Goal: Communication & Community: Answer question/provide support

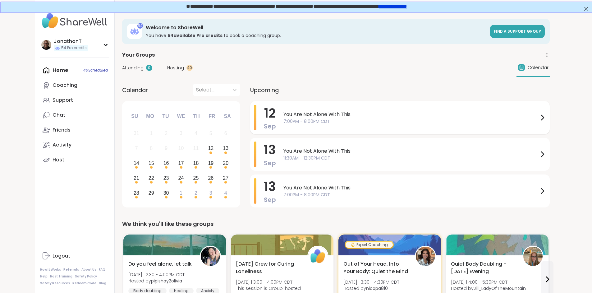
click at [284, 109] on div "You Are Not Alone With This 7:00PM - 8:00PM CDT" at bounding box center [415, 117] width 263 height 25
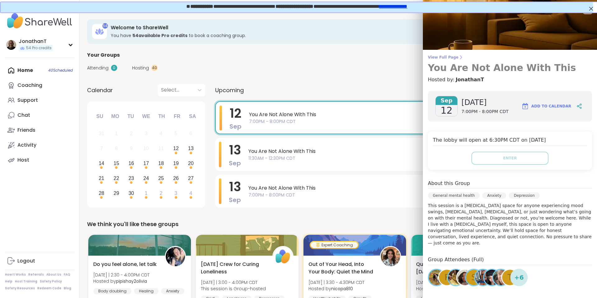
click at [446, 56] on span "View Full Page" at bounding box center [510, 57] width 164 height 5
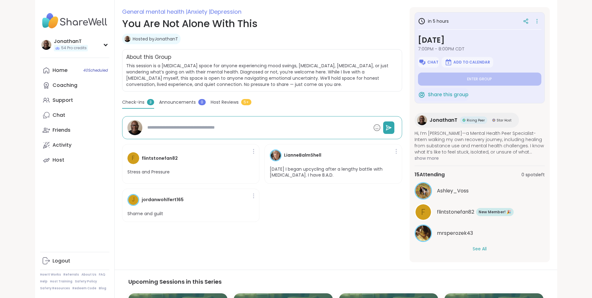
scroll to position [89, 0]
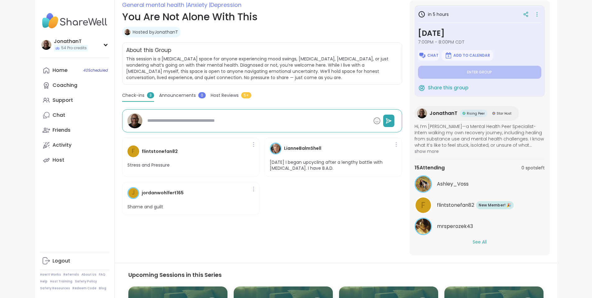
click at [487, 240] on button "See All" at bounding box center [480, 241] width 14 height 7
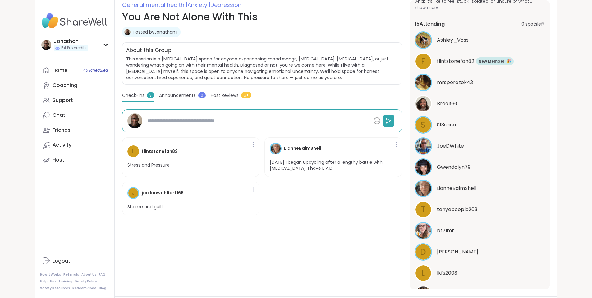
scroll to position [145, 0]
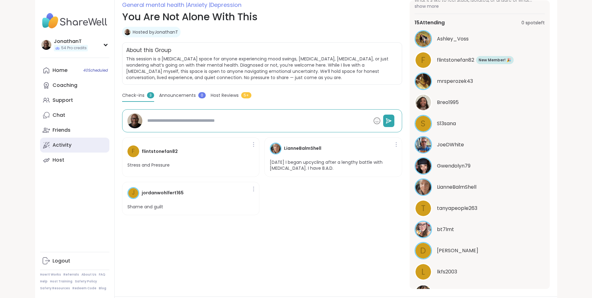
click at [53, 147] on div "Activity" at bounding box center [62, 144] width 19 height 7
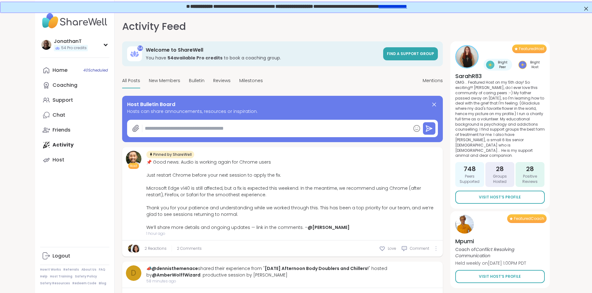
click at [438, 247] on div at bounding box center [436, 248] width 4 height 5
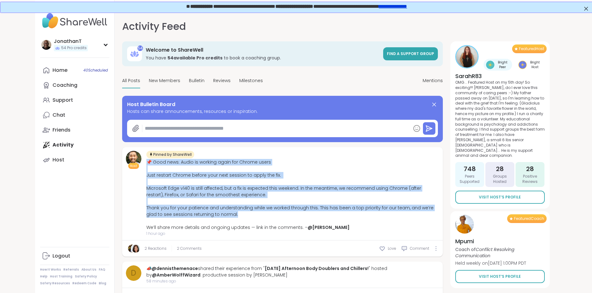
drag, startPoint x: 170, startPoint y: 215, endPoint x: 111, endPoint y: 164, distance: 77.8
click at [146, 164] on div "📌 Good news: Audio is working again for Chrome users Just restart Chrome before…" at bounding box center [292, 195] width 293 height 72
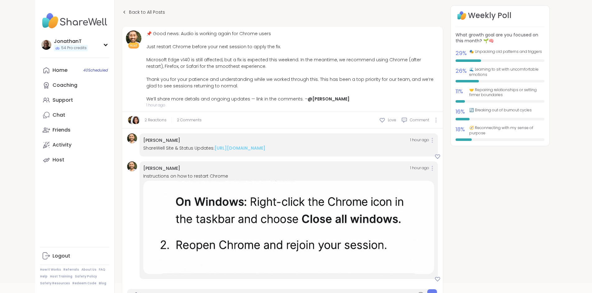
scroll to position [37, 0]
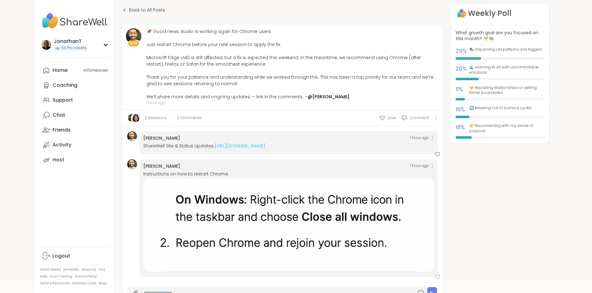
click at [441, 277] on icon at bounding box center [438, 277] width 6 height 6
click at [441, 154] on icon at bounding box center [438, 154] width 6 height 6
click at [433, 166] on icon at bounding box center [432, 166] width 1 height 4
click at [266, 145] on link "https://sharewellnow.notion.site/ShareWell-Site-Status-Updates-269819065a7e8024…" at bounding box center [240, 146] width 51 height 6
click at [53, 115] on div "Chat" at bounding box center [59, 115] width 13 height 7
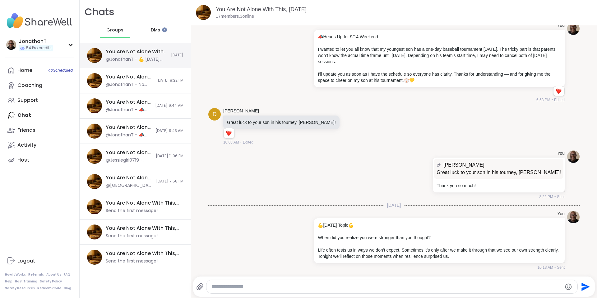
click at [154, 53] on div "You Are Not Alone With This, Sep 12" at bounding box center [137, 51] width 62 height 7
click at [304, 287] on textarea "Type your message" at bounding box center [386, 286] width 351 height 6
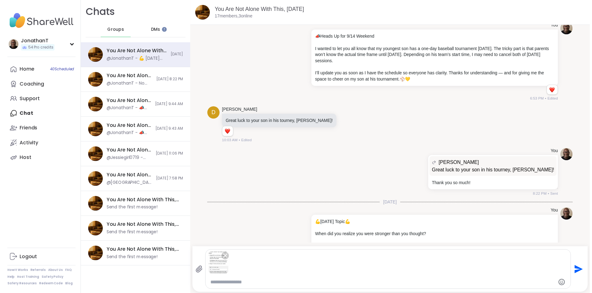
scroll to position [306, 0]
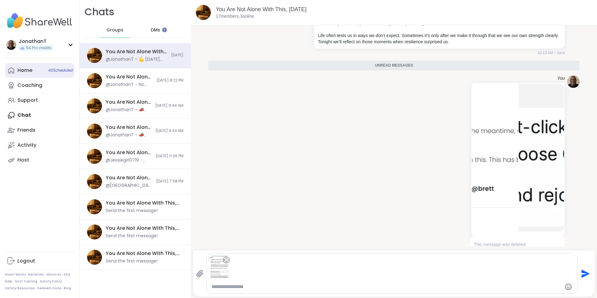
click at [29, 71] on div "Home 40 Scheduled" at bounding box center [24, 70] width 15 height 7
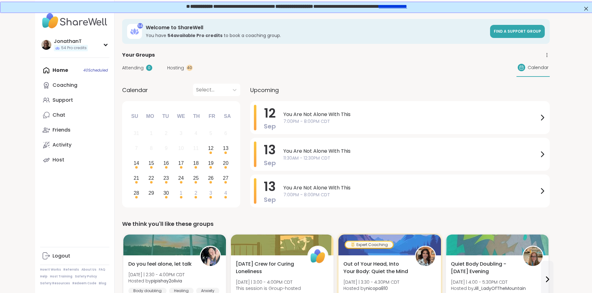
click at [407, 7] on link "**********" at bounding box center [392, 5] width 28 height 5
click at [53, 145] on div "Activity" at bounding box center [62, 144] width 19 height 7
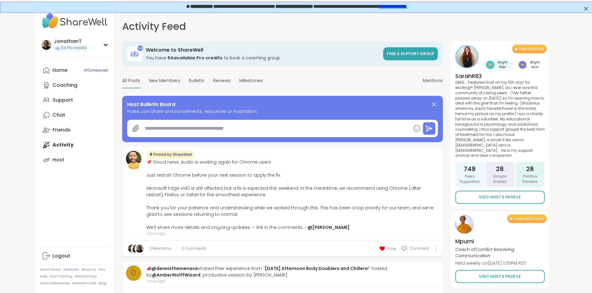
type textarea "*"
click at [172, 176] on div "📌 Good news: Audio is working again for Chrome users Just restart Chrome before…" at bounding box center [292, 195] width 293 height 72
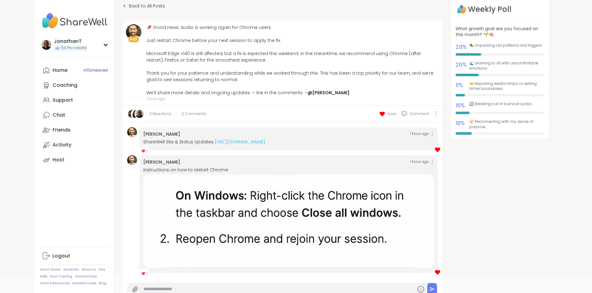
scroll to position [85, 0]
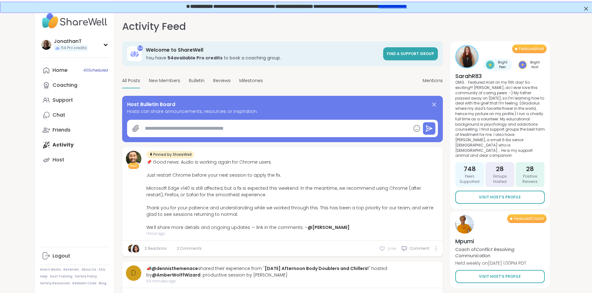
click at [386, 249] on icon at bounding box center [382, 248] width 6 height 6
type textarea "*"
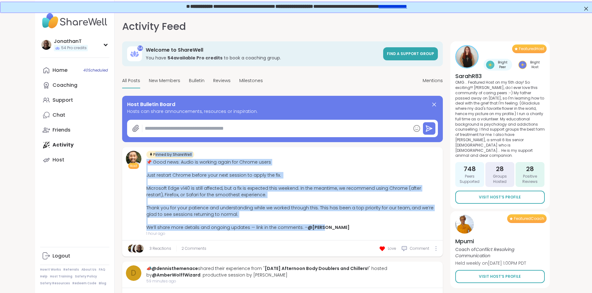
drag, startPoint x: 303, startPoint y: 230, endPoint x: 115, endPoint y: 155, distance: 202.7
click at [146, 155] on div "Pinned by ShareWell 📌 Good news: Audio is working again for Chrome users Just r…" at bounding box center [292, 193] width 293 height 85
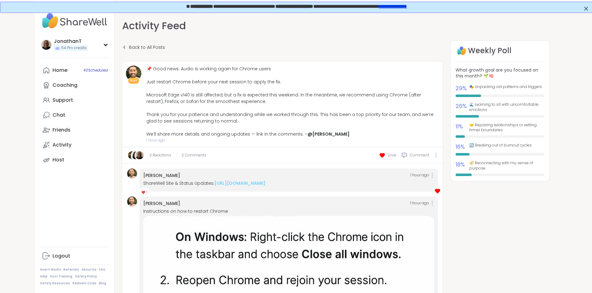
click at [361, 46] on div "Back to All Posts" at bounding box center [282, 47] width 321 height 14
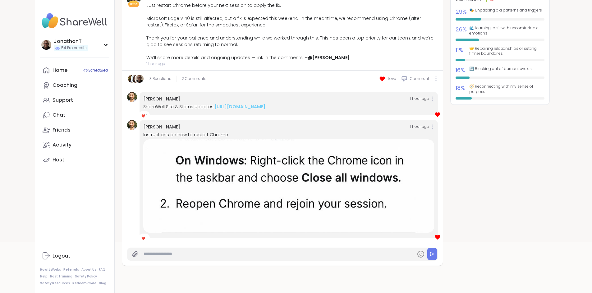
scroll to position [76, 0]
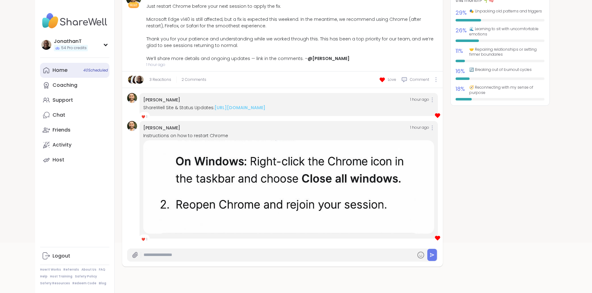
click at [53, 71] on div "Home 40 Scheduled" at bounding box center [60, 70] width 15 height 7
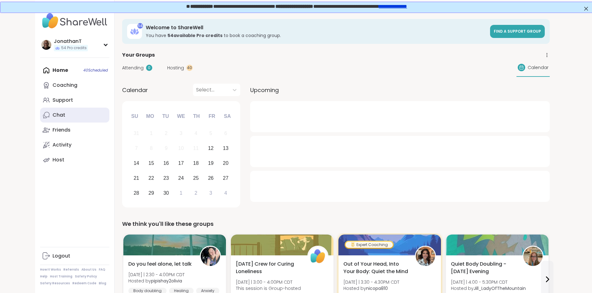
click at [40, 116] on link "Chat" at bounding box center [74, 115] width 69 height 15
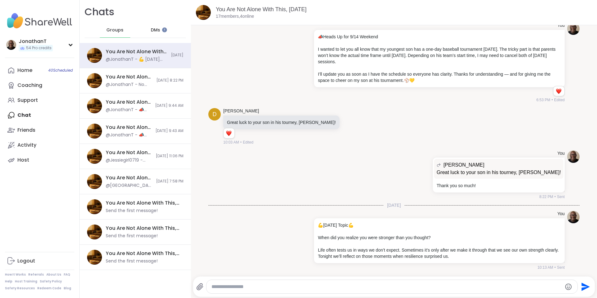
click at [256, 287] on textarea "Type your message" at bounding box center [386, 286] width 351 height 6
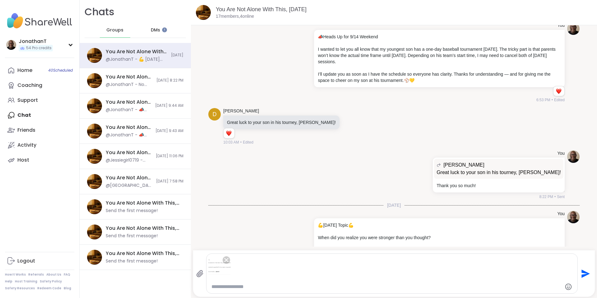
click at [290, 264] on div at bounding box center [391, 266] width 367 height 22
click at [247, 286] on textarea "Type your message" at bounding box center [386, 286] width 351 height 6
click at [580, 270] on icon "Send" at bounding box center [585, 273] width 10 height 10
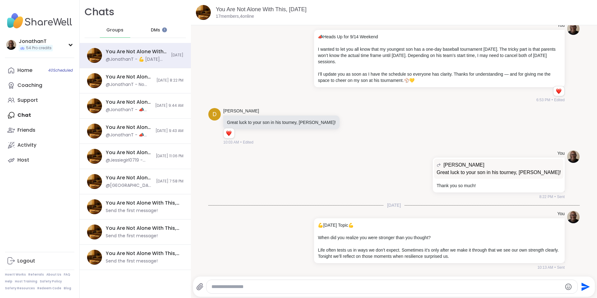
scroll to position [265, 0]
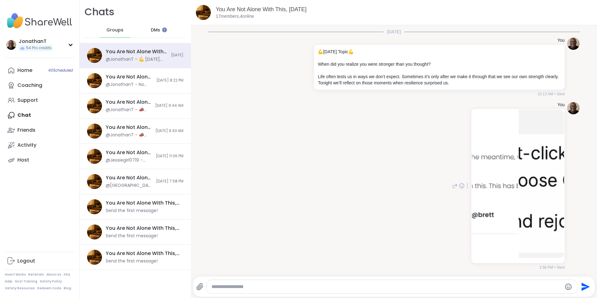
click at [464, 186] on div at bounding box center [467, 185] width 6 height 7
click at [464, 195] on icon at bounding box center [467, 195] width 6 height 6
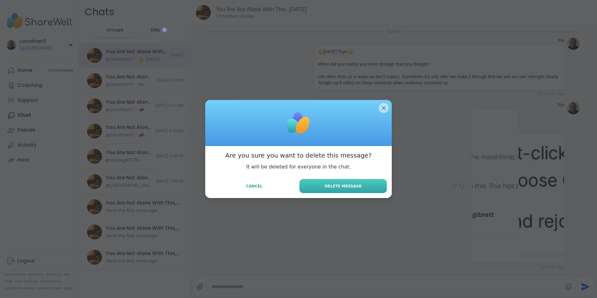
click at [356, 186] on button "Delete Message" at bounding box center [342, 186] width 87 height 14
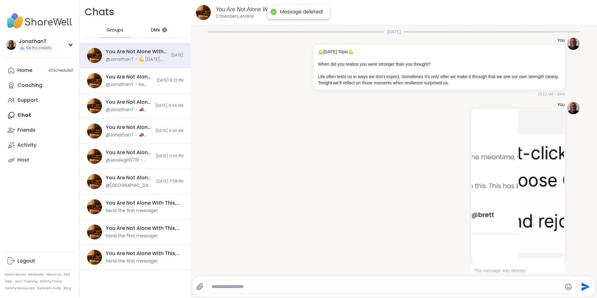
click at [498, 201] on img at bounding box center [495, 183] width 46 height 148
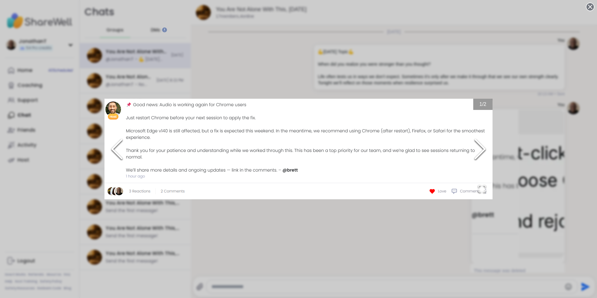
click at [533, 192] on div "1 / 2" at bounding box center [298, 149] width 597 height 298
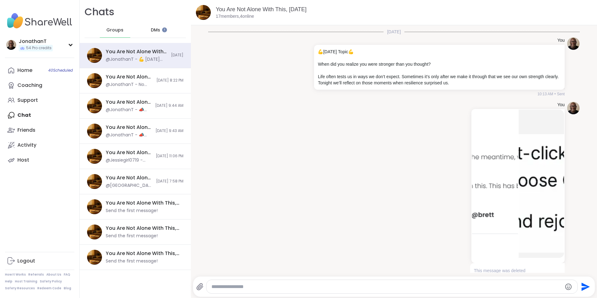
click at [533, 192] on img at bounding box center [542, 183] width 46 height 148
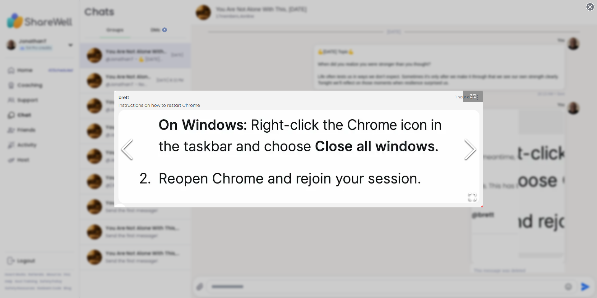
click at [531, 192] on div "2 / 2" at bounding box center [298, 149] width 597 height 298
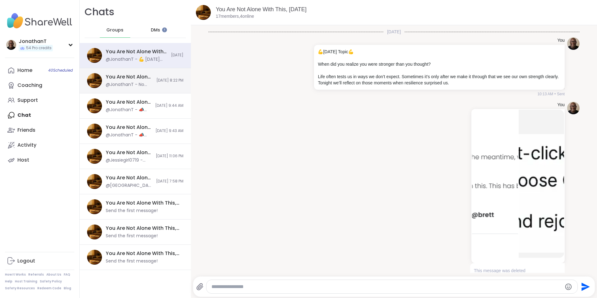
click at [141, 87] on div "@JonathanT - No worries. It's the thought that counts.❤️" at bounding box center [129, 84] width 47 height 6
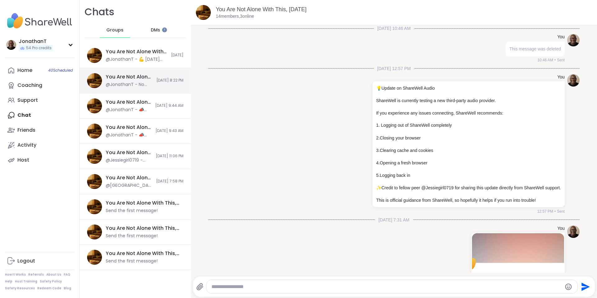
scroll to position [2113, 0]
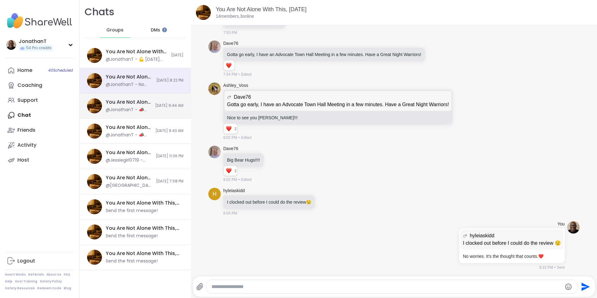
click at [109, 100] on div "You Are Not Alone With This, Sep 13" at bounding box center [129, 102] width 46 height 7
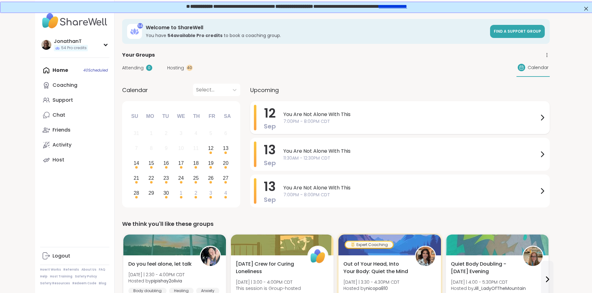
click at [284, 112] on span "You Are Not Alone With This" at bounding box center [411, 114] width 255 height 7
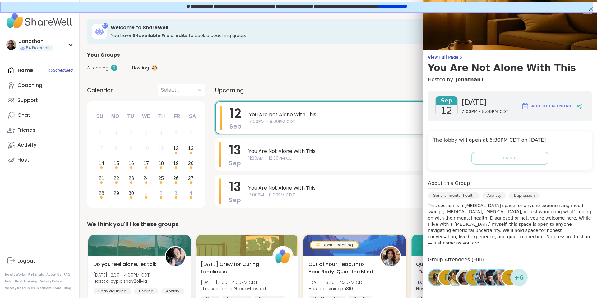
click at [372, 64] on div "Attending 0 Hosting 40 Calendar" at bounding box center [338, 68] width 502 height 18
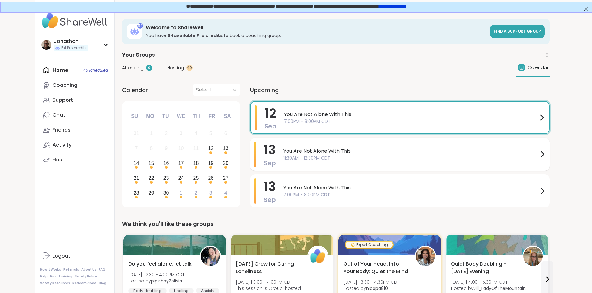
click at [319, 155] on span "11:30AM - 12:30PM CDT" at bounding box center [411, 158] width 255 height 7
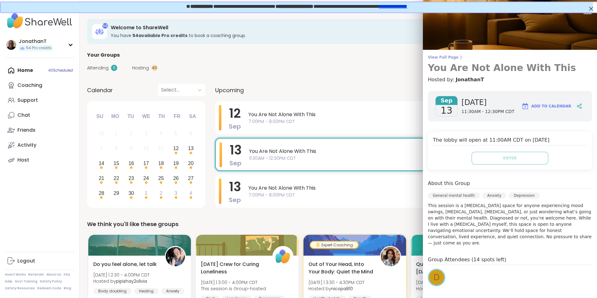
click at [440, 58] on span "View Full Page" at bounding box center [510, 57] width 164 height 5
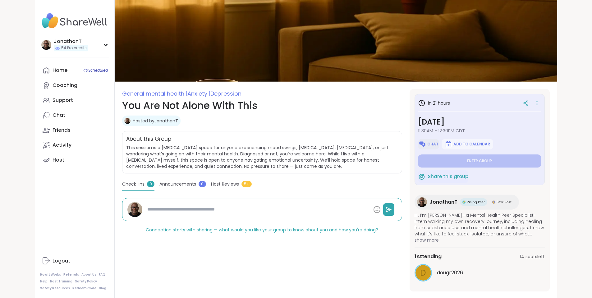
click at [439, 144] on span "Chat" at bounding box center [432, 143] width 11 height 5
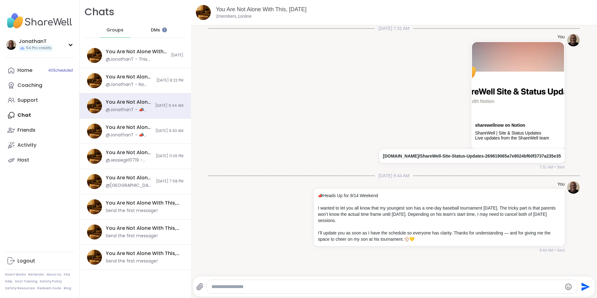
click at [249, 2] on div "You Are Not Alone With This, Sep 13 2 members, 1 online" at bounding box center [394, 12] width 406 height 25
click at [246, 10] on link "You Are Not Alone With This, Sep 13" at bounding box center [261, 9] width 91 height 6
click at [130, 123] on div "You Are Not Alone With This, Sep 13 @JonathanT - 📣 Heads Up for 9/14 Weekend I …" at bounding box center [135, 130] width 111 height 25
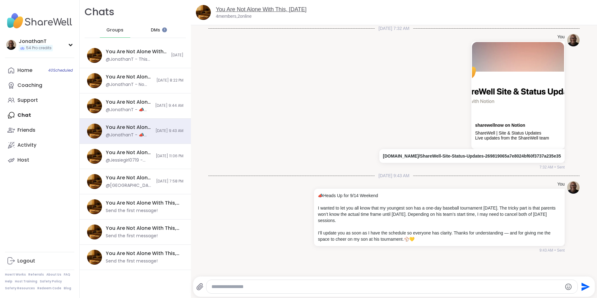
click at [262, 10] on link "You Are Not Alone With This, Sep 13" at bounding box center [261, 9] width 91 height 6
click at [255, 120] on div "You sharewellnow on Notion ShareWell | Site & Status Updates Live updates from …" at bounding box center [393, 101] width 371 height 141
click at [245, 10] on link "You Are Not Alone With This, Sep 13" at bounding box center [261, 9] width 91 height 6
click at [143, 102] on div "You Are Not Alone With This, Sep 13 @JonathanT - 📣 Heads Up for 9/14 Weekend I …" at bounding box center [135, 105] width 111 height 25
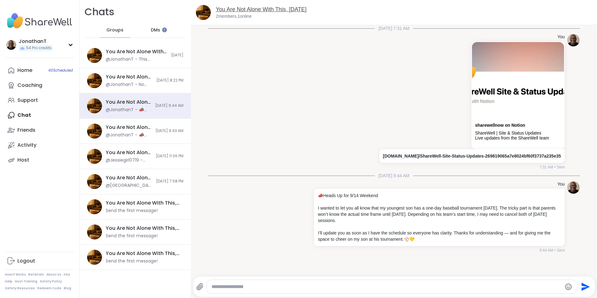
click at [266, 10] on link "You Are Not Alone With This, Sep 13" at bounding box center [261, 9] width 91 height 6
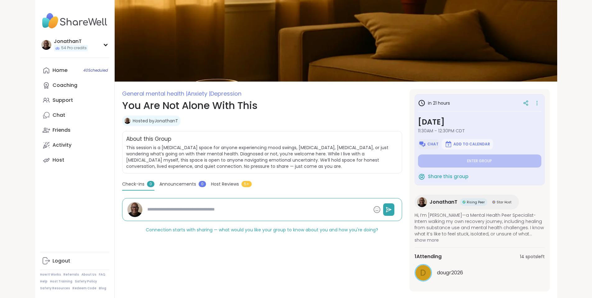
click at [439, 142] on span "Chat" at bounding box center [432, 143] width 11 height 5
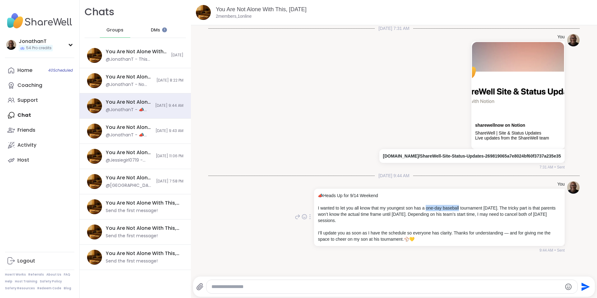
drag, startPoint x: 456, startPoint y: 208, endPoint x: 424, endPoint y: 206, distance: 32.4
click at [424, 206] on p "I wanted to let you all know that my youngest son has a one-day baseball tourna…" at bounding box center [439, 214] width 243 height 19
copy p "one-day baseball"
click at [245, 9] on link "You Are Not Alone With This, Sep 13" at bounding box center [261, 9] width 91 height 6
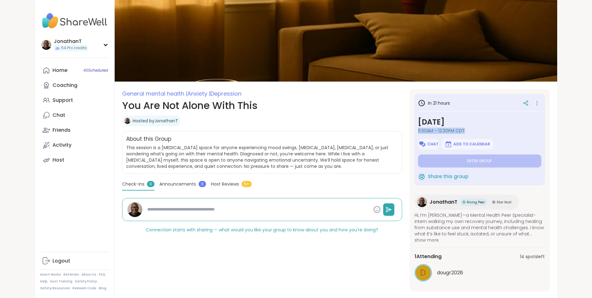
drag, startPoint x: 482, startPoint y: 132, endPoint x: 430, endPoint y: 133, distance: 51.9
click at [430, 133] on span "11:30AM - 12:30PM CDT" at bounding box center [479, 130] width 123 height 6
copy span "11:30AM - 12:30PM CDT"
click at [426, 146] on img at bounding box center [422, 143] width 7 height 7
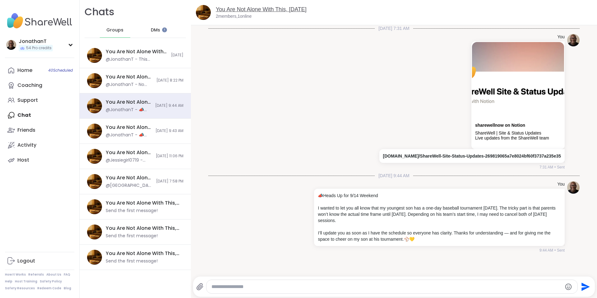
click at [269, 8] on link "You Are Not Alone With This, Sep 13" at bounding box center [261, 9] width 91 height 6
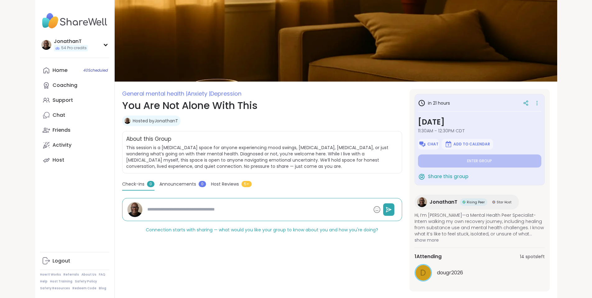
drag, startPoint x: 497, startPoint y: 122, endPoint x: 431, endPoint y: 123, distance: 66.5
click at [431, 123] on h3 "[DATE]" at bounding box center [479, 121] width 123 height 11
copy h3 "[DATE]"
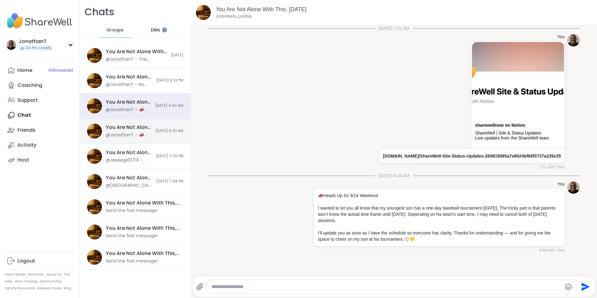
click at [157, 130] on span "[DATE] 9:43 AM" at bounding box center [169, 130] width 28 height 5
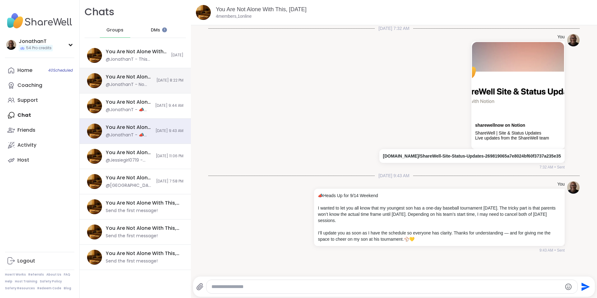
click at [151, 74] on div "You Are Not Alone With This, Sep 11 @JonathanT - No worries. It's the thought t…" at bounding box center [135, 80] width 111 height 25
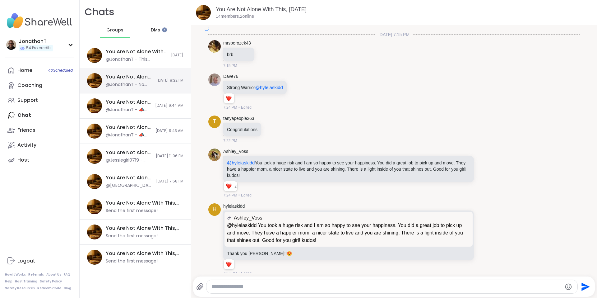
scroll to position [2113, 0]
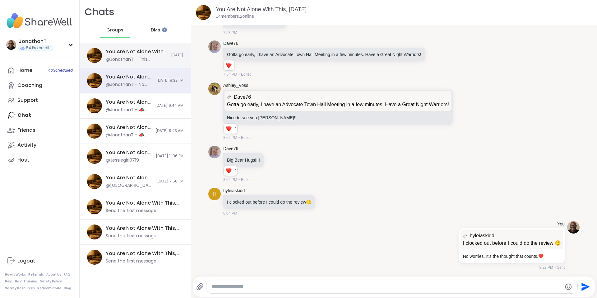
click at [149, 56] on div "You Are Not Alone With This, Sep 12 @JonathanT - This message was deleted." at bounding box center [137, 55] width 62 height 14
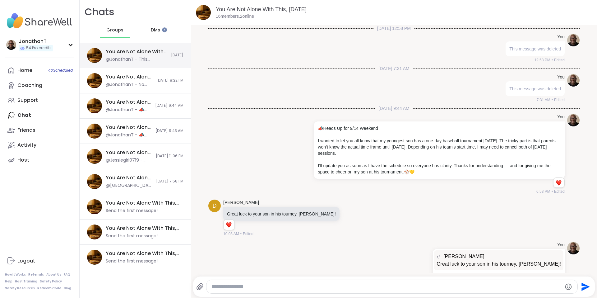
scroll to position [125, 0]
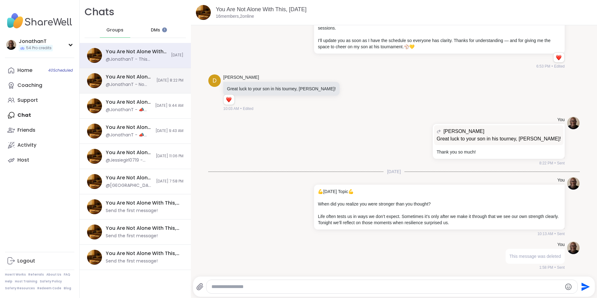
click at [147, 75] on div "You Are Not Alone With This, Sep 11 @JonathanT - No worries. It's the thought t…" at bounding box center [135, 80] width 111 height 25
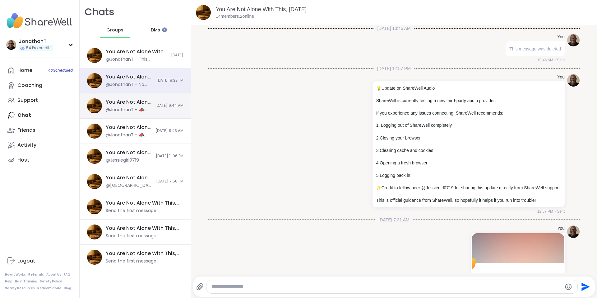
scroll to position [2113, 0]
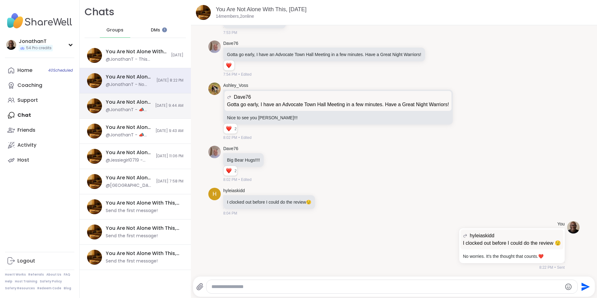
click at [149, 101] on div "You Are Not Alone With This, Sep 13 @JonathanT - 📣 Heads Up for 9/14 Weekend I …" at bounding box center [135, 105] width 111 height 25
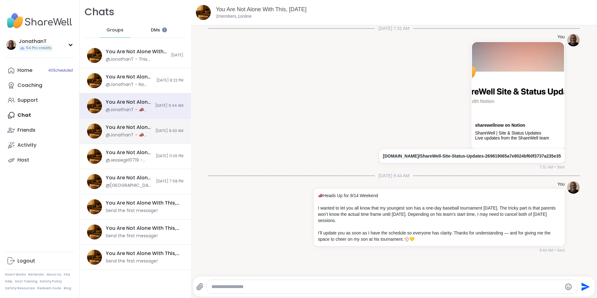
click at [147, 125] on div "You Are Not Alone With This, Sep 13 @JonathanT - 📣 Heads Up for 9/14 Weekend I …" at bounding box center [135, 130] width 111 height 25
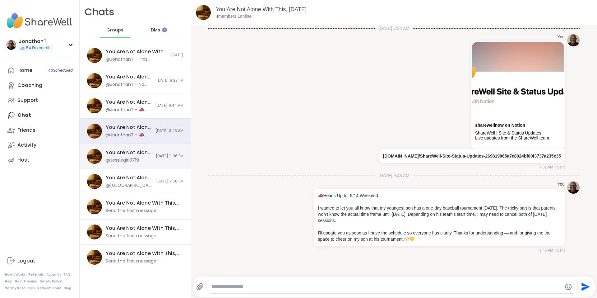
click at [156, 154] on span "[DATE] 11:06 PM" at bounding box center [170, 155] width 28 height 5
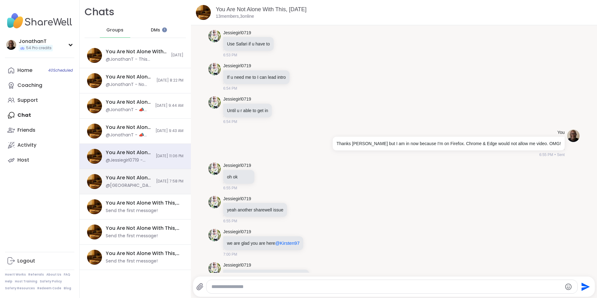
scroll to position [5099, 0]
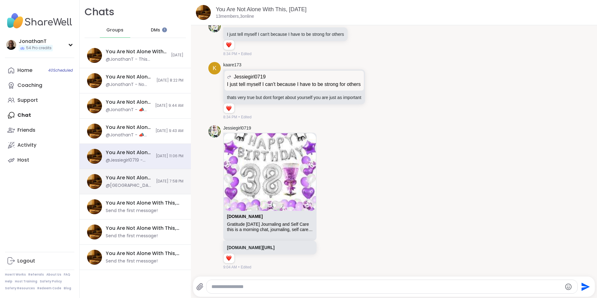
click at [145, 180] on div "You Are Not Alone With This, Sep 09 @rhinton413 - Thanks everyone that shared. …" at bounding box center [135, 181] width 111 height 25
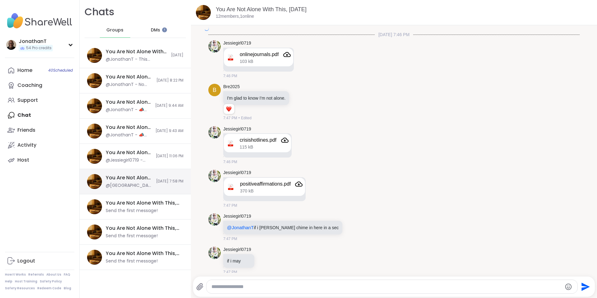
scroll to position [921, 0]
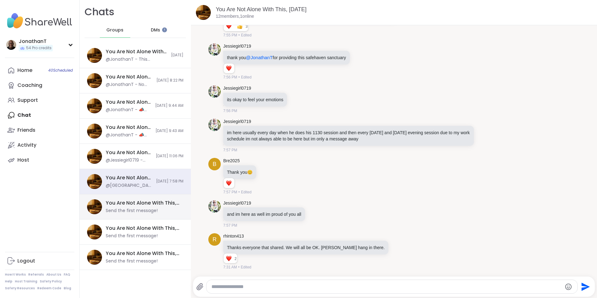
click at [143, 204] on div "You Are Not Alone With This, [DATE]" at bounding box center [143, 202] width 74 height 7
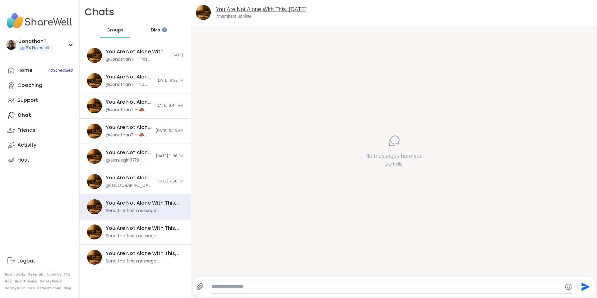
click at [260, 10] on link "You Are Not Alone With This, [DATE]" at bounding box center [261, 9] width 91 height 6
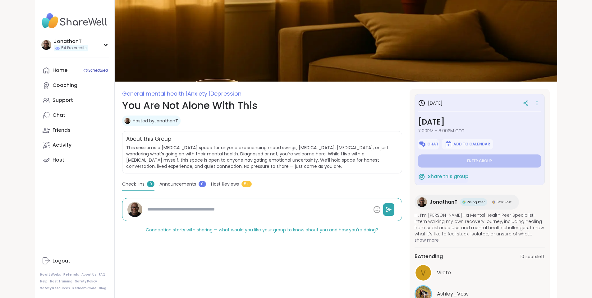
type textarea "*"
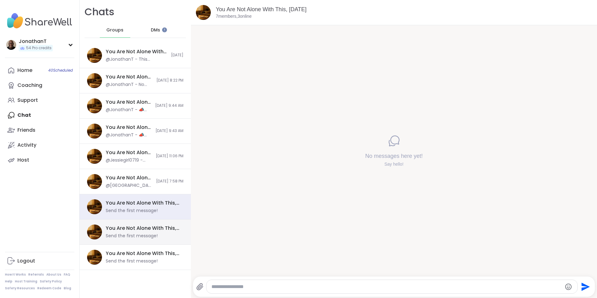
click at [133, 232] on div "You Are Not Alone With This, Sep 15 Send the first message!" at bounding box center [143, 231] width 74 height 14
click at [140, 199] on div "You Are Not Alone With This, [DATE]" at bounding box center [143, 202] width 74 height 7
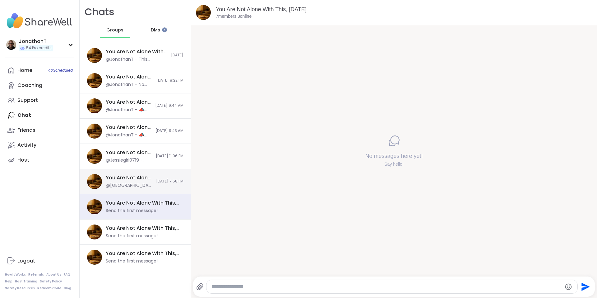
click at [141, 179] on div "You Are Not Alone With This, [DATE]" at bounding box center [129, 177] width 47 height 7
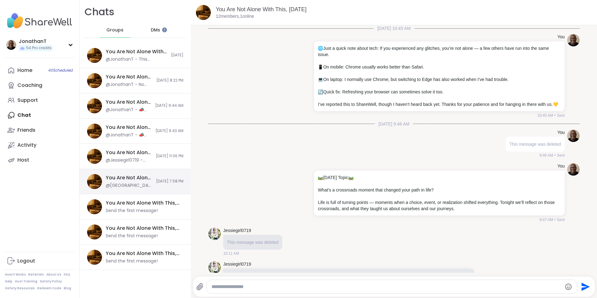
scroll to position [5660, 0]
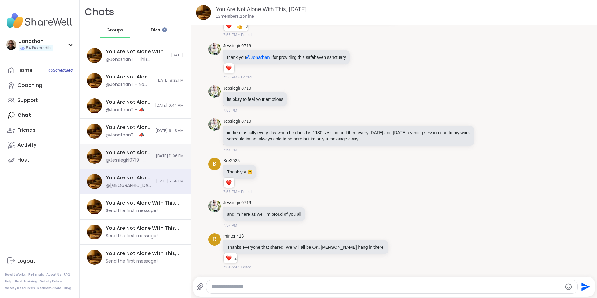
click at [127, 154] on div "You Are Not Alone With This, [DATE]" at bounding box center [129, 152] width 46 height 7
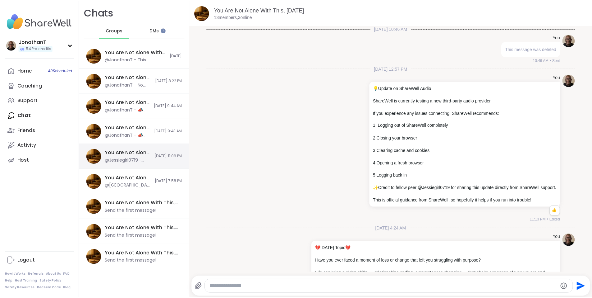
scroll to position [5099, 0]
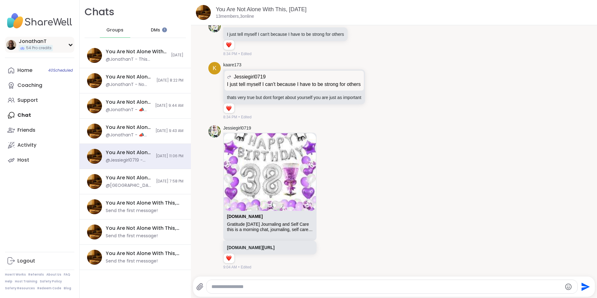
click at [29, 44] on div "JonathanT" at bounding box center [36, 41] width 34 height 7
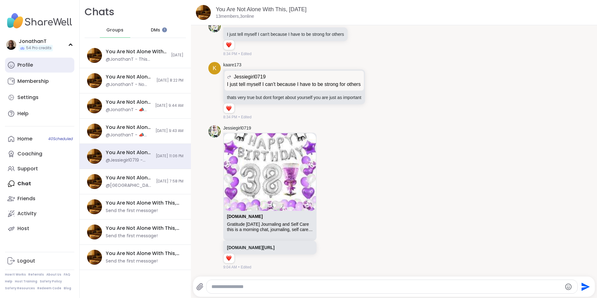
click at [33, 63] on link "Profile" at bounding box center [39, 65] width 69 height 15
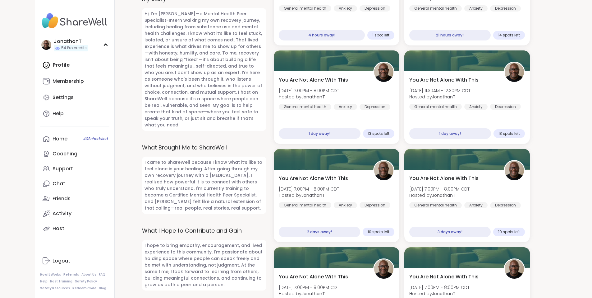
scroll to position [338, 0]
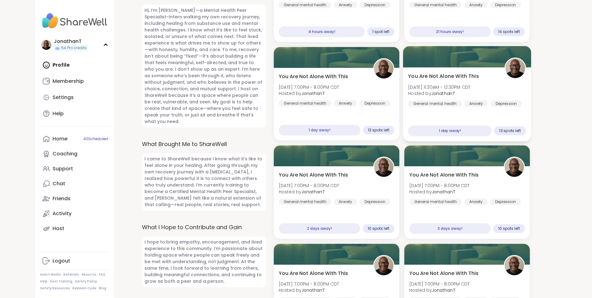
drag, startPoint x: 489, startPoint y: 85, endPoint x: 409, endPoint y: 87, distance: 79.6
click at [409, 87] on div "You Are Not Alone With This Sun, Sep 14 | 11:30AM - 12:30PM CDT Hosted by Jonat…" at bounding box center [467, 89] width 118 height 34
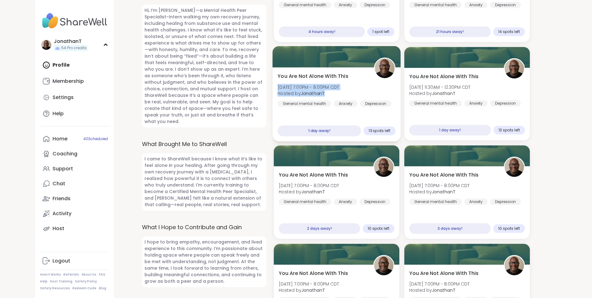
drag, startPoint x: 332, startPoint y: 92, endPoint x: 276, endPoint y: 88, distance: 55.8
click at [276, 88] on div "You Are Not Alone With This Sat, Sep 13 | 7:00PM - 8:00PM CDT Hosted by Jonatha…" at bounding box center [336, 104] width 128 height 74
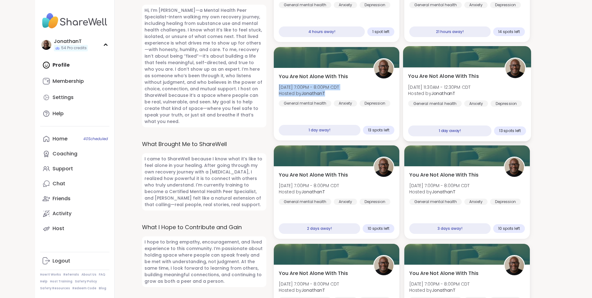
click at [463, 94] on span "Hosted by JonathanT" at bounding box center [439, 93] width 62 height 6
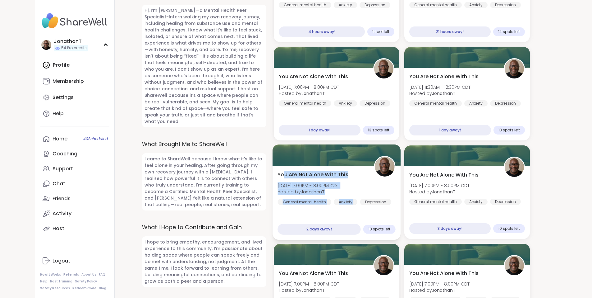
drag, startPoint x: 363, startPoint y: 186, endPoint x: 283, endPoint y: 177, distance: 80.1
click at [283, 177] on div "You Are Not Alone With This Sun, Sep 14 | 7:00PM - 8:00PM CDT Hosted by Jonatha…" at bounding box center [337, 188] width 118 height 34
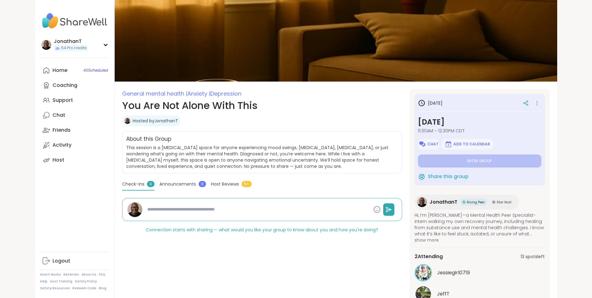
type textarea "*"
drag, startPoint x: 481, startPoint y: 129, endPoint x: 430, endPoint y: 126, distance: 51.0
click at [429, 126] on div "[DATE] [DATE] 11:30AM - 12:30PM CDT Chat Add to Calendar Enter group Share this…" at bounding box center [480, 139] width 130 height 91
copy div "[DATE] 11:30AM - 12:30PM CDT"
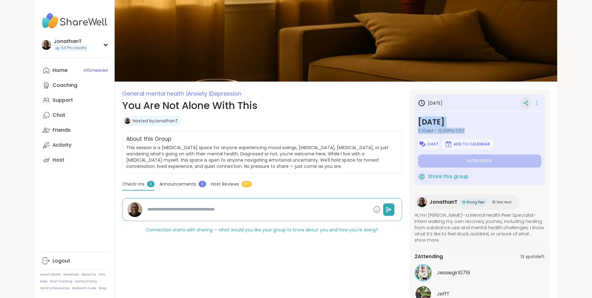
type textarea "*"
drag, startPoint x: 475, startPoint y: 132, endPoint x: 423, endPoint y: 124, distance: 52.4
click at [423, 124] on div "in 2 days Sunday, Sep 14 7:00PM - 8:00PM CDT Chat Add to Calendar Enter group S…" at bounding box center [480, 216] width 140 height 255
copy div "Sunday, Sep 14 7:00PM - 8:00PM CDT"
click at [540, 101] on icon at bounding box center [537, 103] width 6 height 9
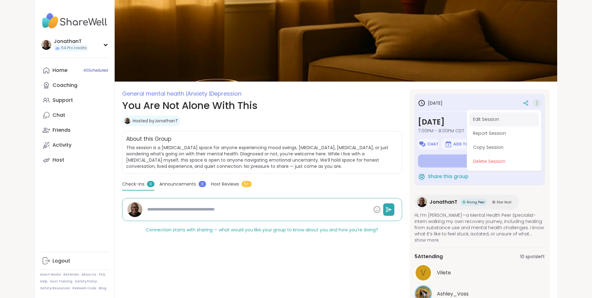
click at [537, 118] on button "Edit Session" at bounding box center [504, 119] width 70 height 14
type textarea "*"
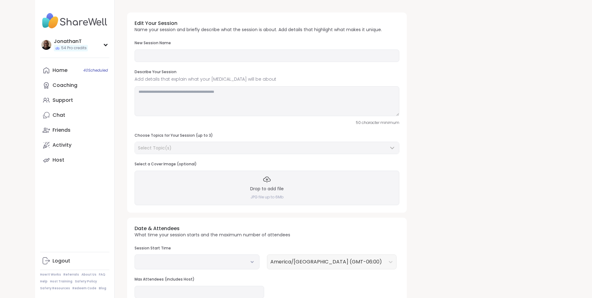
type input "**********"
type textarea "**********"
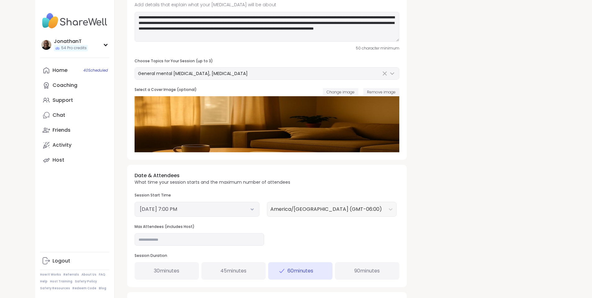
scroll to position [98, 0]
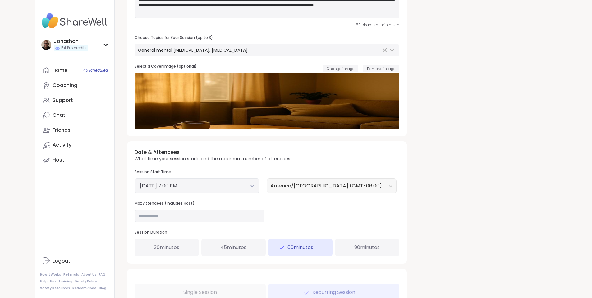
click at [354, 243] on span "90 minutes" at bounding box center [366, 246] width 25 height 7
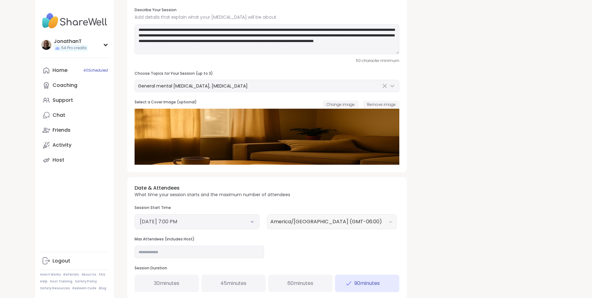
scroll to position [61, 0]
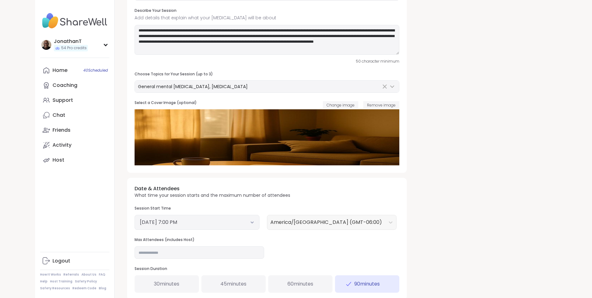
click at [445, 233] on div "**********" at bounding box center [336, 213] width 428 height 535
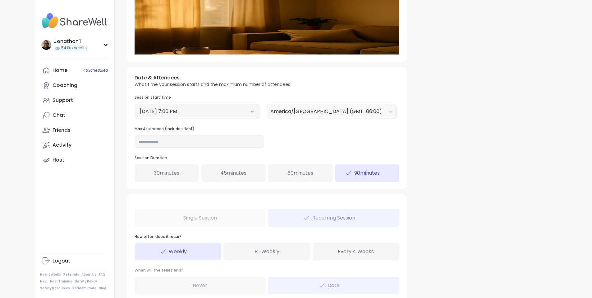
scroll to position [251, 0]
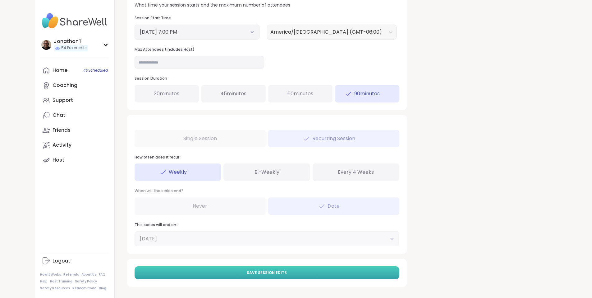
click at [249, 274] on span "Save Session Edits" at bounding box center [267, 273] width 40 height 6
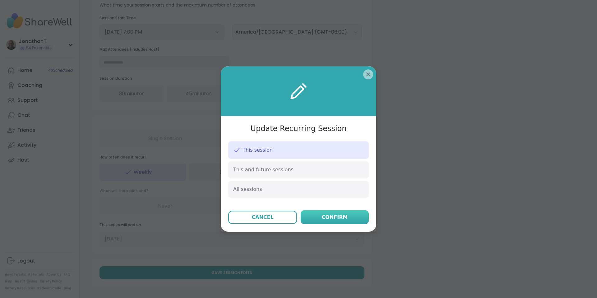
click at [324, 215] on div "Confirm" at bounding box center [335, 216] width 26 height 7
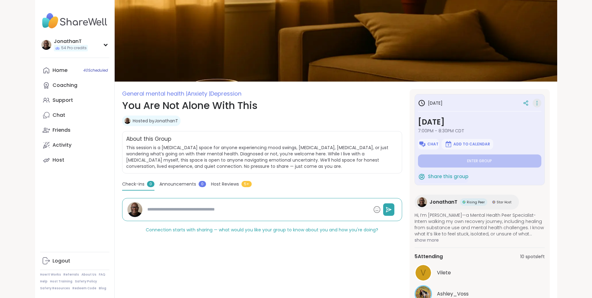
click at [540, 103] on icon at bounding box center [537, 103] width 6 height 9
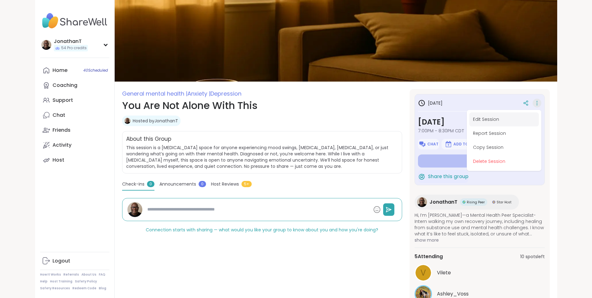
click at [536, 118] on button "Edit Session" at bounding box center [504, 119] width 70 height 14
type textarea "*"
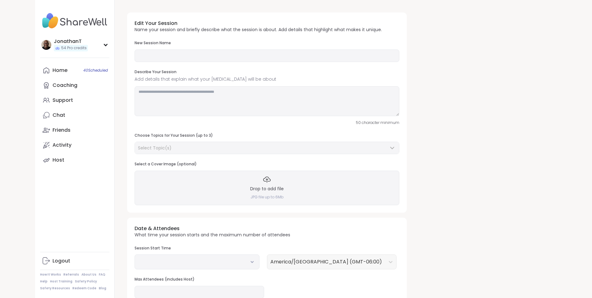
type input "**********"
type textarea "**********"
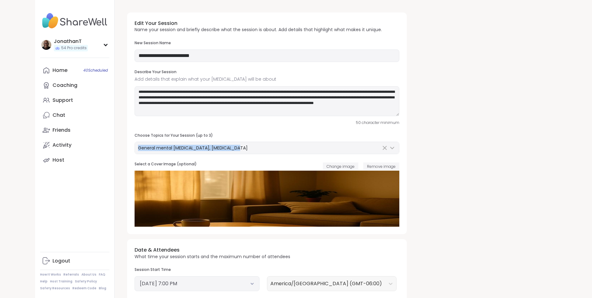
drag, startPoint x: 592, startPoint y: 130, endPoint x: 594, endPoint y: 152, distance: 21.9
click at [592, 152] on html "**********" at bounding box center [296, 274] width 592 height 549
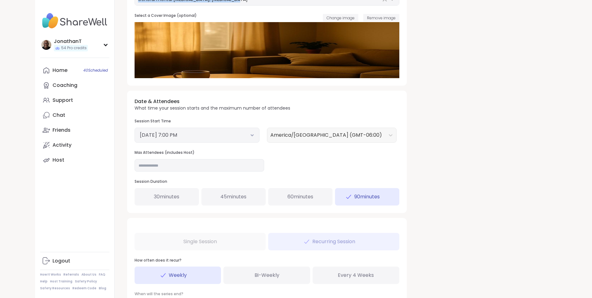
scroll to position [163, 0]
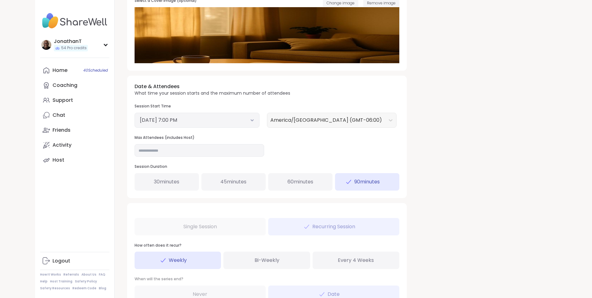
click at [251, 120] on icon at bounding box center [252, 120] width 2 height 1
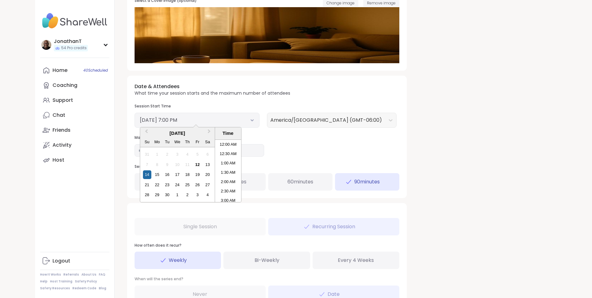
scroll to position [328, 0]
click at [215, 160] on li "6:30 PM" at bounding box center [228, 161] width 26 height 9
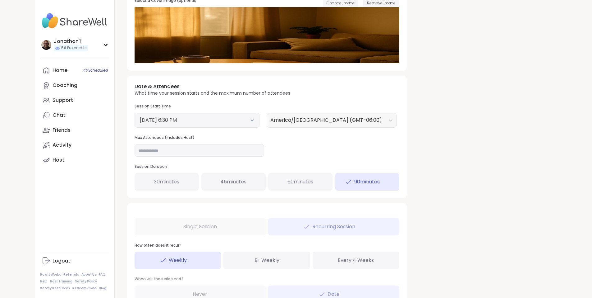
scroll to position [251, 0]
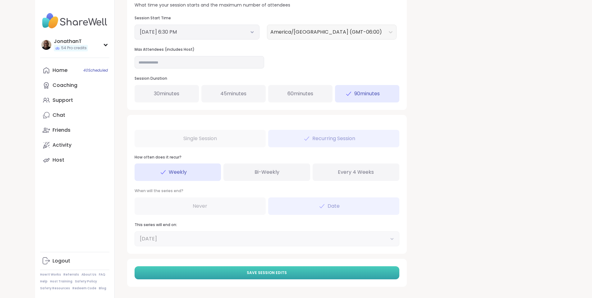
click at [224, 277] on button "Save Session Edits" at bounding box center [267, 272] width 265 height 13
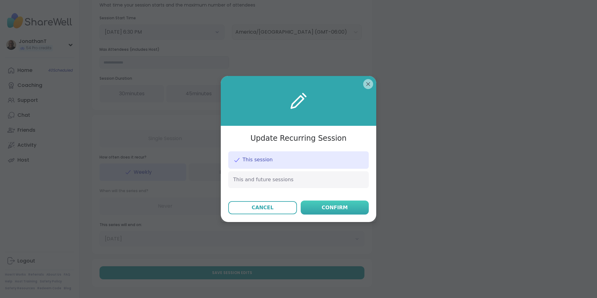
click at [327, 206] on div "Confirm" at bounding box center [335, 207] width 26 height 7
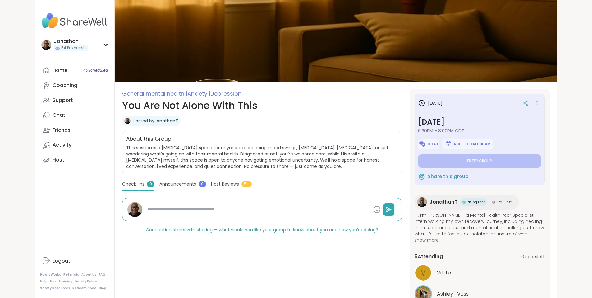
type textarea "*"
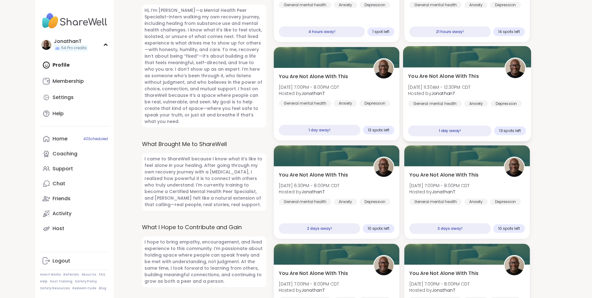
click at [472, 81] on div "You Are Not Alone With This [DATE] 11:30AM - 12:30PM CDT Hosted by JonathanT Ge…" at bounding box center [467, 89] width 118 height 34
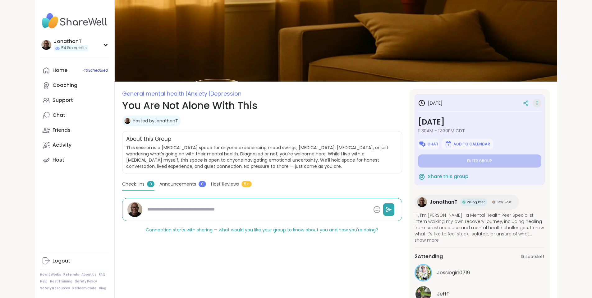
click at [538, 105] on icon at bounding box center [537, 104] width 1 height 1
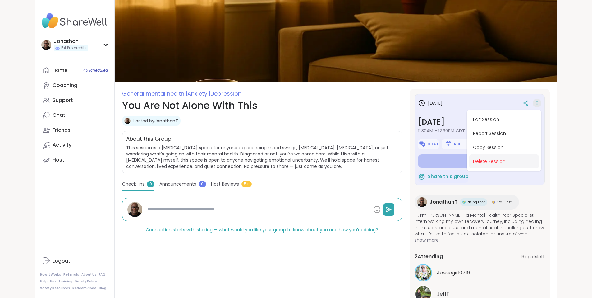
click at [538, 161] on button "Delete Session" at bounding box center [504, 161] width 70 height 14
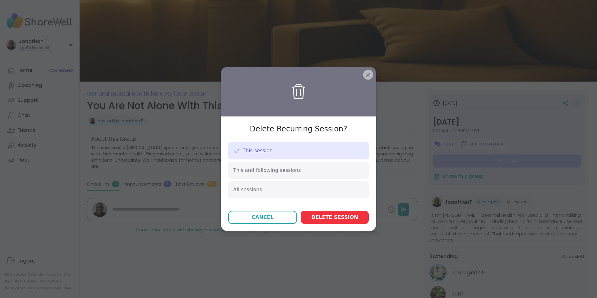
click at [334, 216] on span "Delete session" at bounding box center [334, 216] width 47 height 7
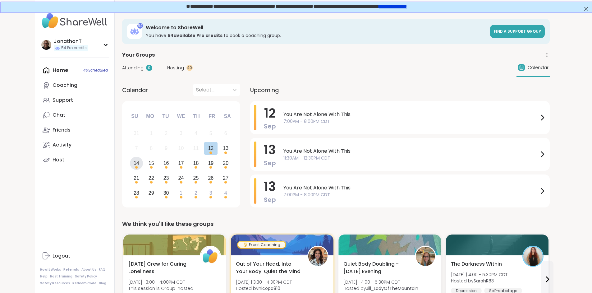
click at [134, 162] on div "14" at bounding box center [137, 163] width 6 height 8
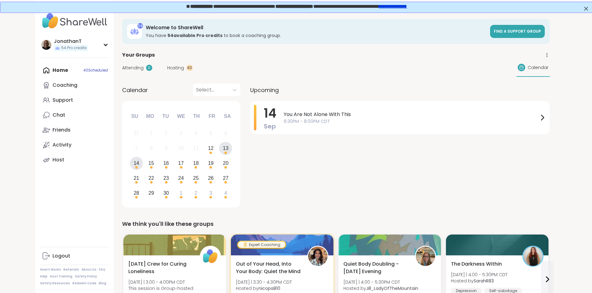
click at [223, 150] on div "13" at bounding box center [226, 148] width 6 height 8
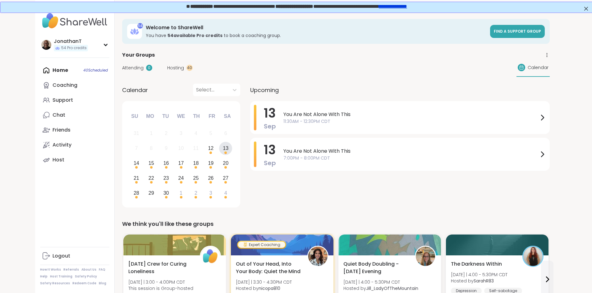
click at [223, 146] on div "13" at bounding box center [226, 148] width 6 height 8
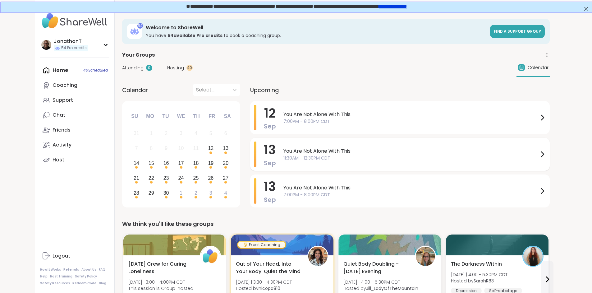
click at [284, 156] on span "11:30AM - 12:30PM CDT" at bounding box center [411, 158] width 255 height 7
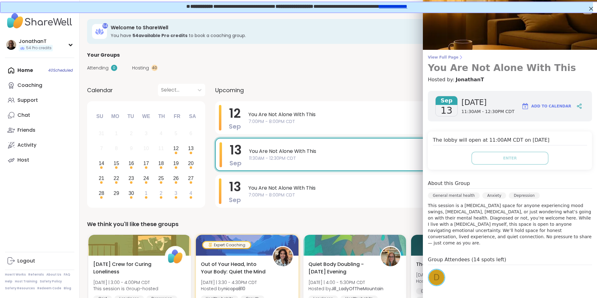
click at [433, 58] on span "View Full Page" at bounding box center [510, 57] width 164 height 5
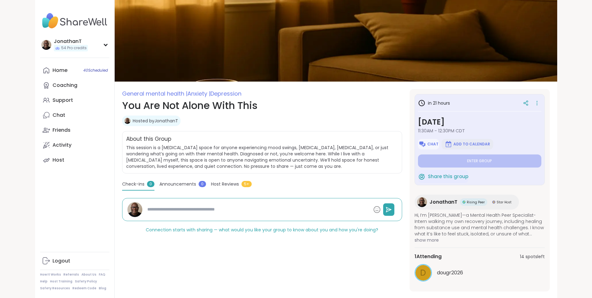
type textarea "*"
click at [439, 143] on span "Chat" at bounding box center [432, 143] width 11 height 5
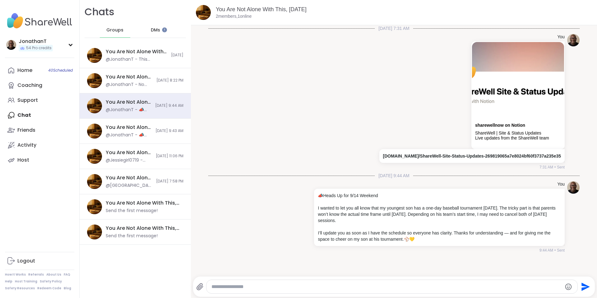
click at [360, 284] on textarea "Type your message" at bounding box center [386, 286] width 351 height 6
paste textarea "**********"
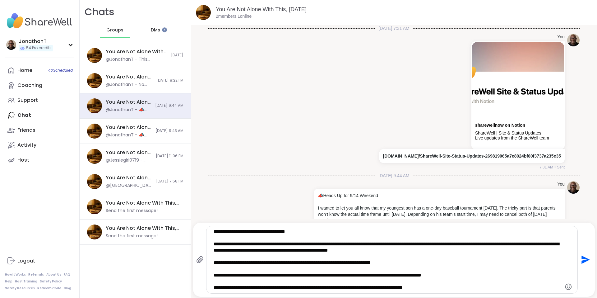
click at [330, 276] on textarea "**********" at bounding box center [387, 259] width 346 height 62
click at [370, 263] on textarea "**********" at bounding box center [387, 259] width 346 height 62
paste textarea "****"
type textarea "**********"
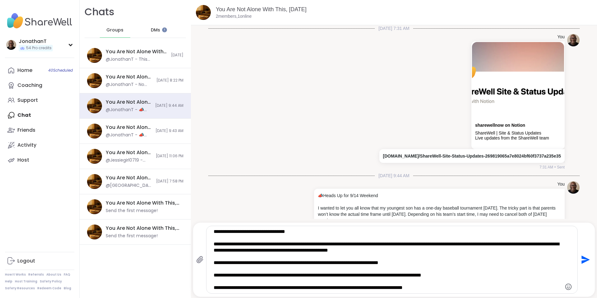
drag, startPoint x: 442, startPoint y: 290, endPoint x: 195, endPoint y: 216, distance: 258.4
click at [195, 216] on div "You Are Not Alone With This, [DATE] 2 members, 1 online [DATE] 7:31 AM You shar…" at bounding box center [394, 149] width 406 height 298
click at [580, 257] on icon "Send" at bounding box center [585, 259] width 10 height 10
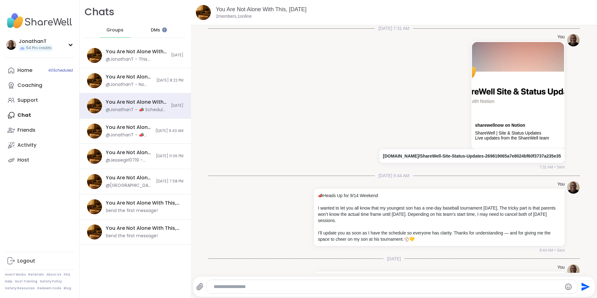
scroll to position [84, 0]
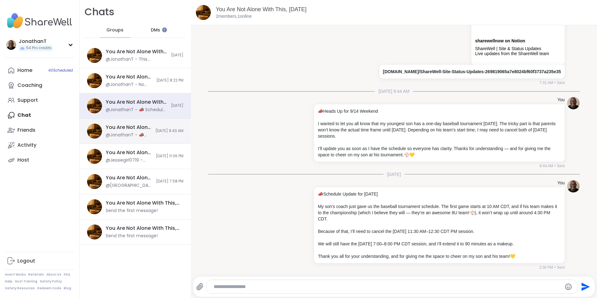
click at [155, 128] on span "9/11/2025, 9:43 AM" at bounding box center [169, 130] width 28 height 5
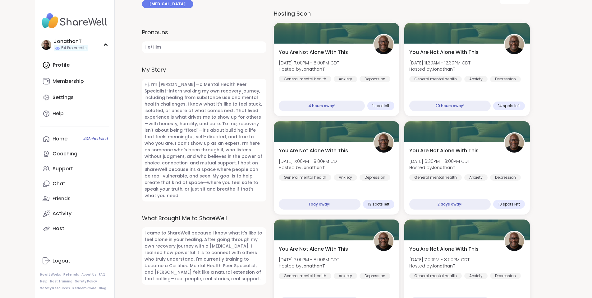
scroll to position [257, 0]
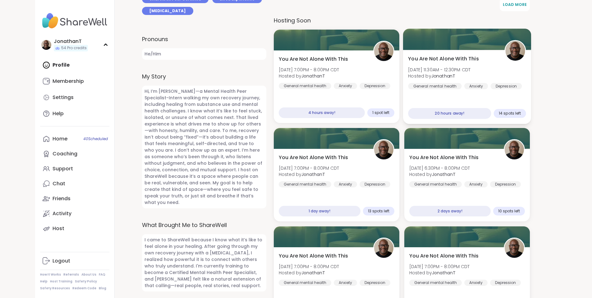
click at [471, 67] on span "Sat, Sep 13 | 11:30AM - 12:30PM CDT" at bounding box center [439, 70] width 62 height 6
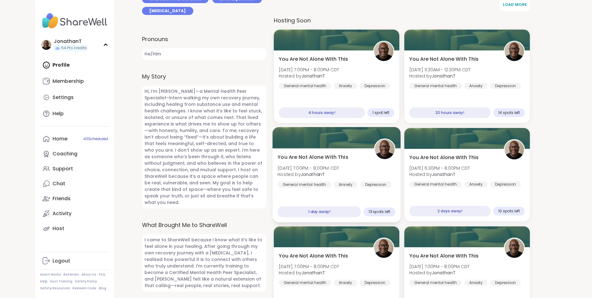
click at [357, 154] on div "You Are Not Alone With This Sat, Sep 13 | 7:00PM - 8:00PM CDT Hosted by Jonatha…" at bounding box center [337, 170] width 118 height 34
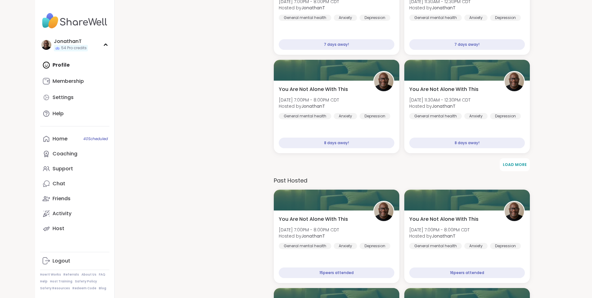
scroll to position [734, 0]
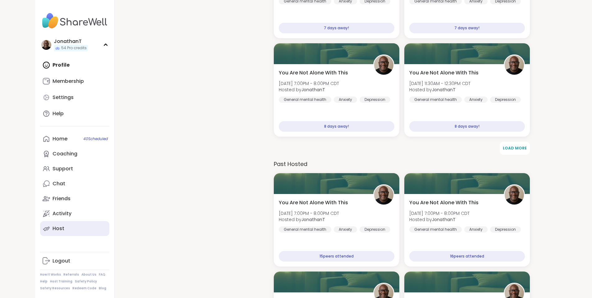
click at [53, 230] on div "Host" at bounding box center [59, 228] width 12 height 7
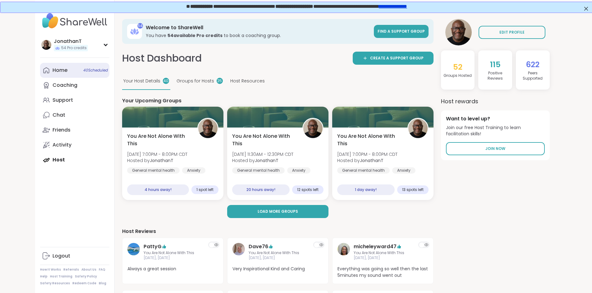
click at [53, 72] on div "Home 40 Scheduled" at bounding box center [60, 70] width 15 height 7
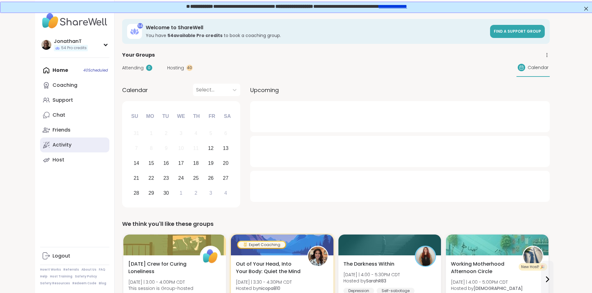
click at [53, 142] on div "Activity" at bounding box center [62, 144] width 19 height 7
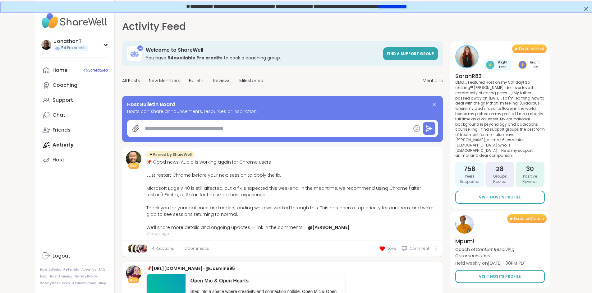
click at [443, 78] on span "Mentions" at bounding box center [433, 80] width 20 height 7
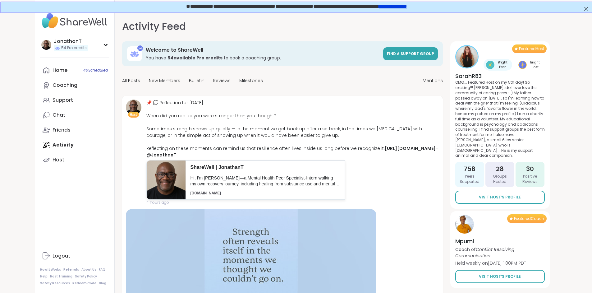
click at [122, 78] on span "All Posts" at bounding box center [131, 80] width 18 height 7
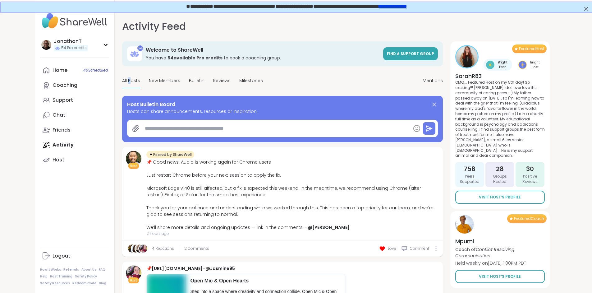
type textarea "*"
click at [149, 80] on span "New Members" at bounding box center [164, 80] width 31 height 7
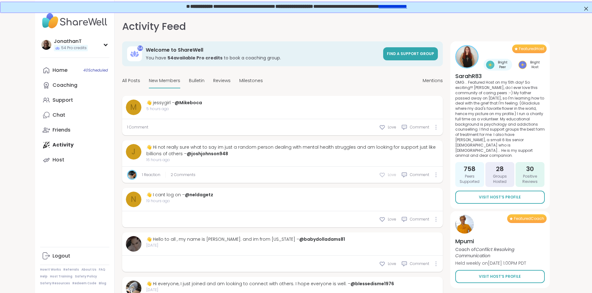
click at [385, 173] on icon at bounding box center [382, 175] width 5 height 4
click at [386, 216] on icon at bounding box center [382, 219] width 6 height 6
click at [429, 216] on span "Comment" at bounding box center [419, 219] width 19 height 6
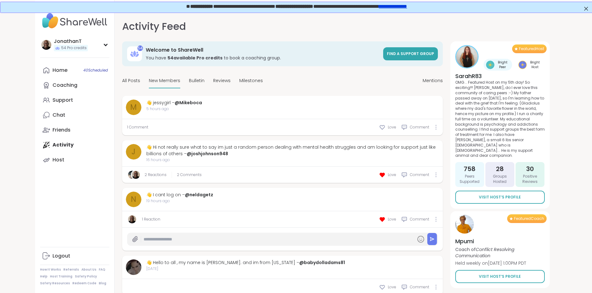
click at [345, 234] on input "text" at bounding box center [279, 239] width 270 height 11
paste input "**********"
type input "**********"
click at [437, 233] on button at bounding box center [432, 239] width 10 height 12
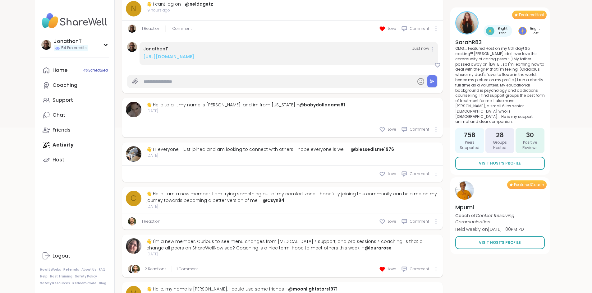
scroll to position [190, 0]
click at [418, 215] on div "1 Reaction Love Comment" at bounding box center [282, 222] width 321 height 16
click at [385, 220] on icon at bounding box center [382, 222] width 5 height 4
click at [385, 173] on icon at bounding box center [382, 175] width 5 height 4
click at [386, 127] on icon at bounding box center [382, 130] width 6 height 6
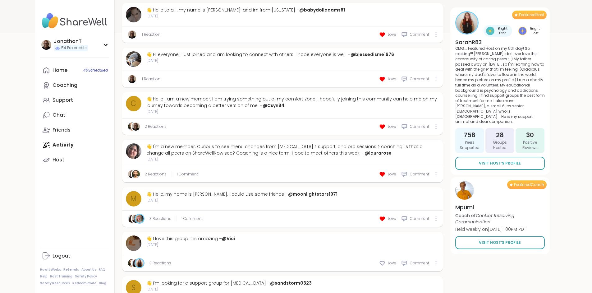
scroll to position [286, 0]
click at [182, 216] on span "1 Comment" at bounding box center [192, 218] width 21 height 6
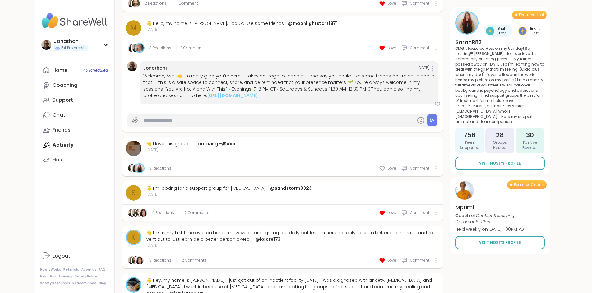
scroll to position [459, 0]
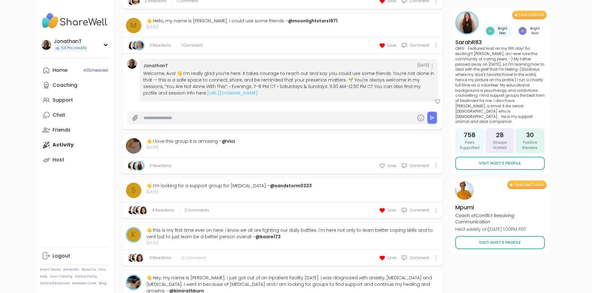
click at [182, 255] on span "2 Comments" at bounding box center [194, 258] width 25 height 6
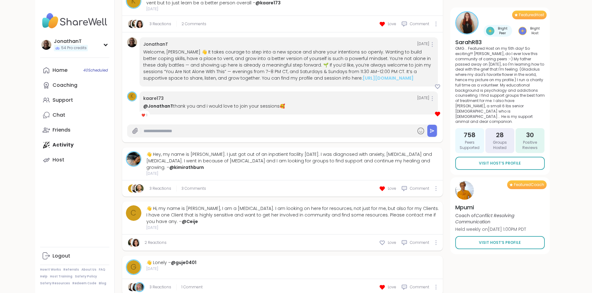
scroll to position [722, 0]
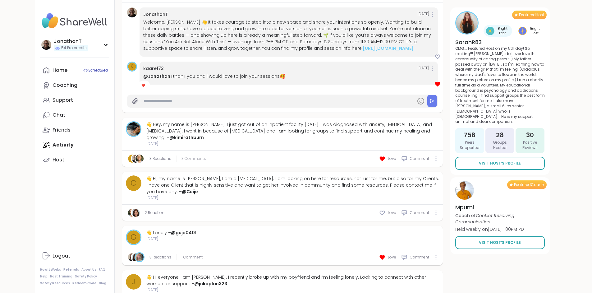
click at [182, 156] on span "3 Comments" at bounding box center [194, 159] width 25 height 6
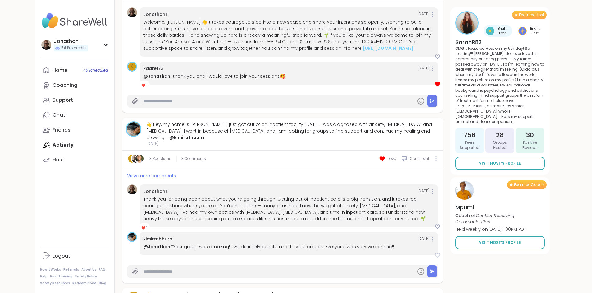
click at [441, 252] on icon at bounding box center [438, 255] width 6 height 6
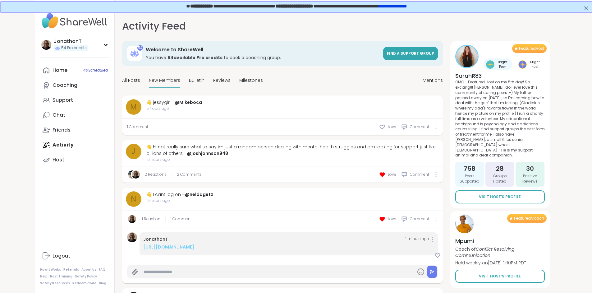
scroll to position [0, 0]
click at [408, 148] on div "👋 Hi not really sure what to say im just a random person dealing with mental he…" at bounding box center [292, 150] width 293 height 13
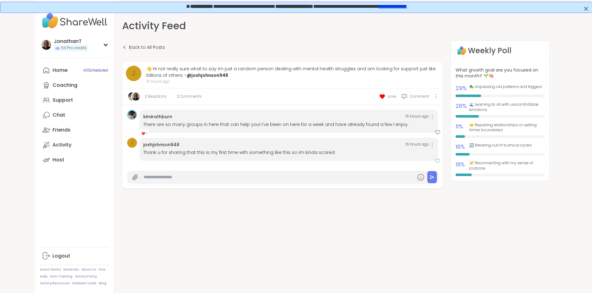
click at [441, 158] on icon at bounding box center [438, 161] width 6 height 6
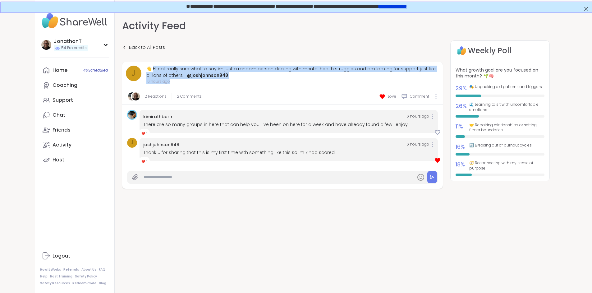
drag, startPoint x: 119, startPoint y: 67, endPoint x: 468, endPoint y: 75, distance: 348.9
click at [439, 75] on div "👋 Hi not really sure what to say im just a random person dealing with mental he…" at bounding box center [292, 75] width 293 height 19
copy div "i not really sure what to say im just a random person dealing with mental healt…"
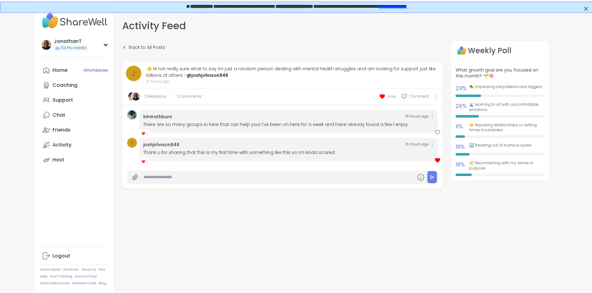
click at [251, 172] on input "text" at bounding box center [279, 177] width 270 height 11
paste input "**********"
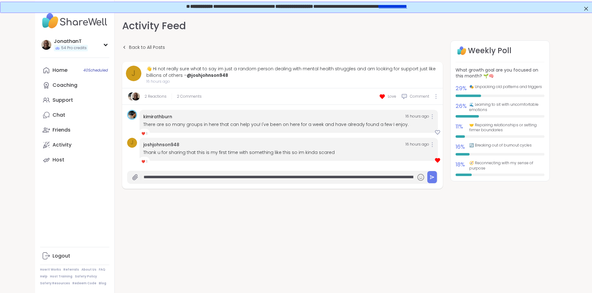
scroll to position [0, 36]
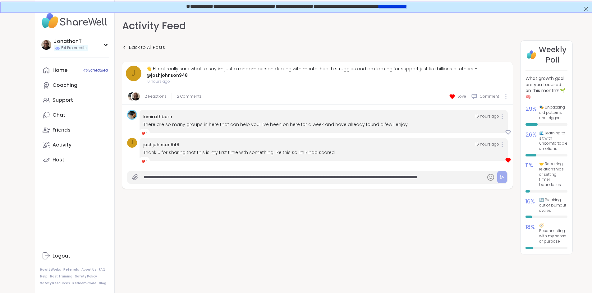
type input "**********"
click at [497, 171] on button at bounding box center [502, 177] width 10 height 12
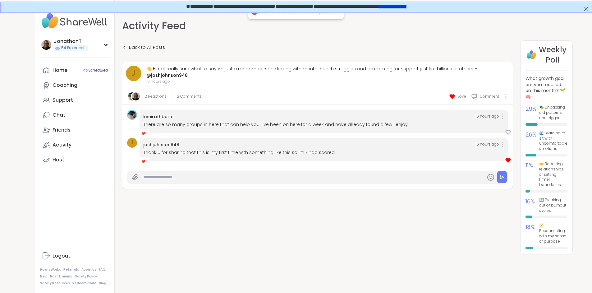
click at [146, 69] on div "👋 Hi not really sure what to say im just a random person dealing with mental he…" at bounding box center [327, 72] width 363 height 13
click at [129, 45] on span "Back to All Posts" at bounding box center [147, 47] width 36 height 7
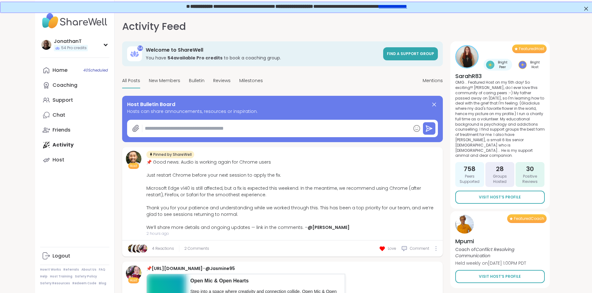
type textarea "*"
click at [149, 82] on span "New Members" at bounding box center [164, 80] width 31 height 7
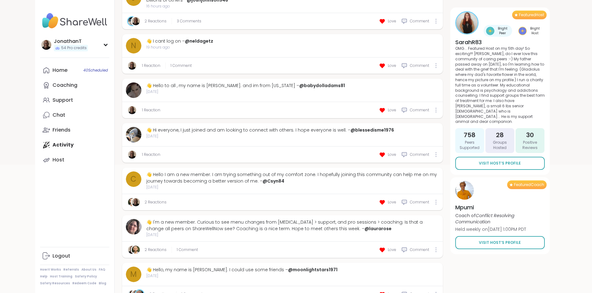
scroll to position [162, 0]
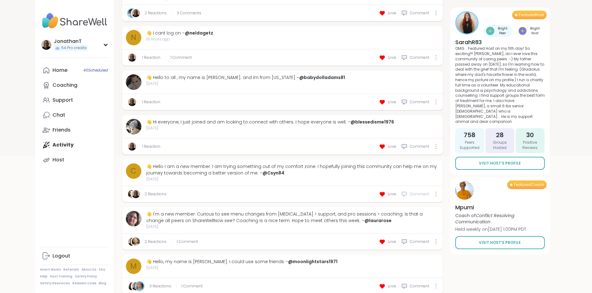
click at [429, 192] on span "Comment" at bounding box center [419, 194] width 19 height 6
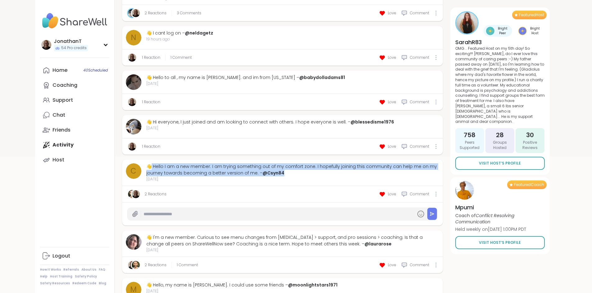
drag, startPoint x: 195, startPoint y: 169, endPoint x: 117, endPoint y: 161, distance: 77.9
click at [146, 163] on div "👋 Hello I am a new member. I am trying something out of my comfort zone. I hope…" at bounding box center [292, 169] width 293 height 13
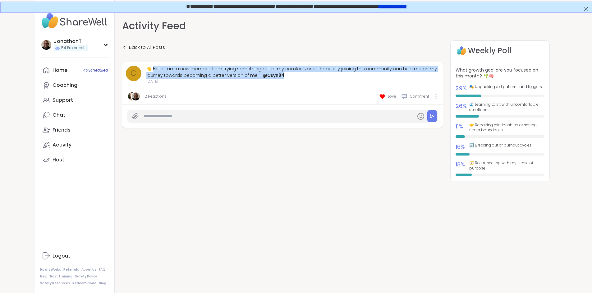
drag, startPoint x: 175, startPoint y: 76, endPoint x: 119, endPoint y: 71, distance: 56.8
click at [146, 71] on div "👋 Hello I am a new member. I am trying something out of my comfort zone. I hope…" at bounding box center [292, 72] width 293 height 13
copy div "ello I am a new member. I am trying something out of my comfort zone. I hopeful…"
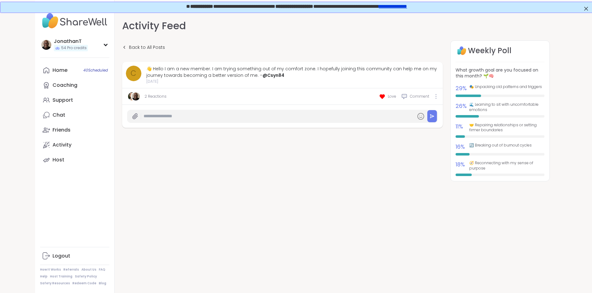
click at [388, 118] on input "text" at bounding box center [279, 116] width 270 height 11
paste input "**********"
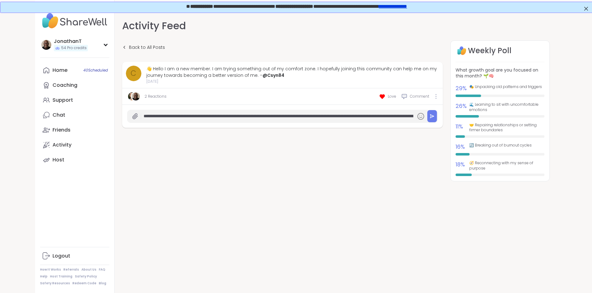
scroll to position [0, 307]
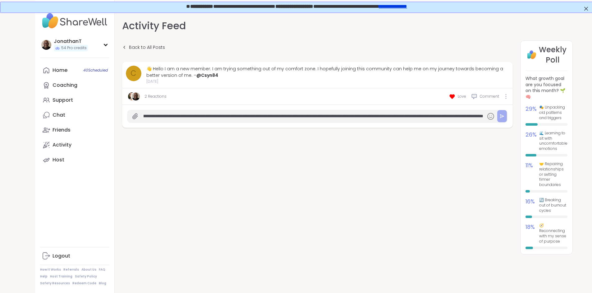
type input "**********"
click at [500, 117] on icon at bounding box center [502, 116] width 5 height 5
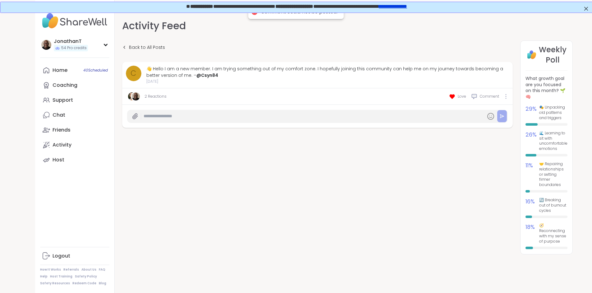
click at [279, 67] on div "👋 Hello I am a new member. I am trying something out of my comfort zone. I hope…" at bounding box center [327, 72] width 363 height 13
click at [245, 70] on div "👋 Hello I am a new member. I am trying something out of my comfort zone. I hope…" at bounding box center [327, 72] width 363 height 13
click at [129, 47] on span "Back to All Posts" at bounding box center [147, 47] width 36 height 7
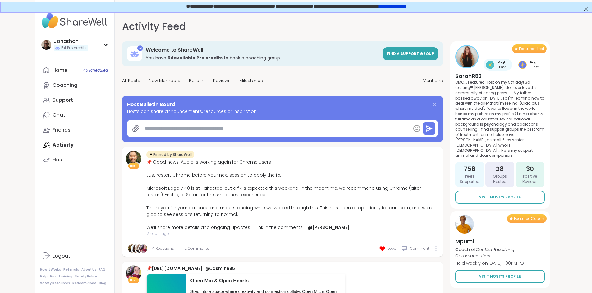
click at [149, 80] on span "New Members" at bounding box center [164, 80] width 31 height 7
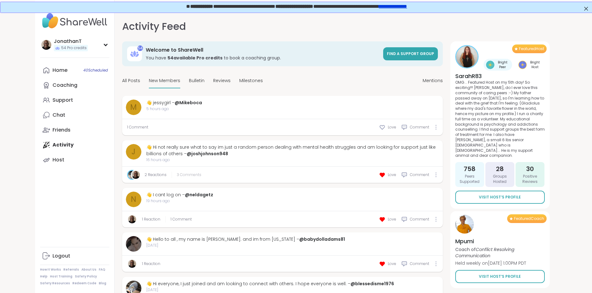
click at [177, 172] on span "3 Comments" at bounding box center [189, 175] width 25 height 6
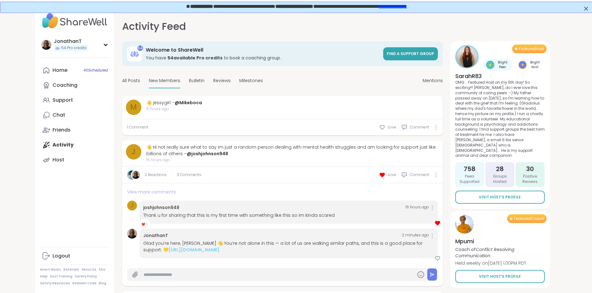
click at [127, 189] on span "View more comments" at bounding box center [151, 192] width 49 height 6
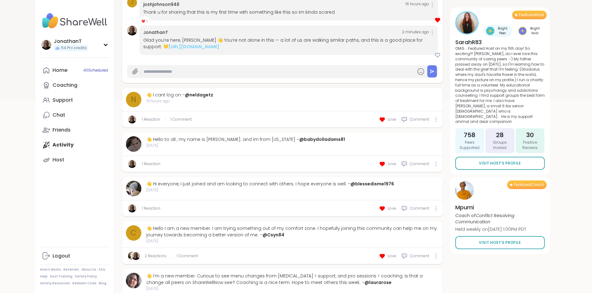
scroll to position [226, 0]
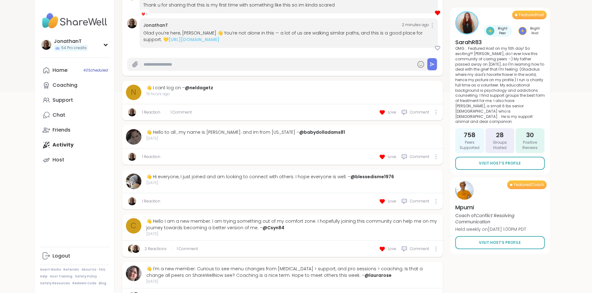
click at [366, 170] on div "👋 Hi everyone, I just joined and am looking to connect with others. I hope ever…" at bounding box center [282, 181] width 321 height 23
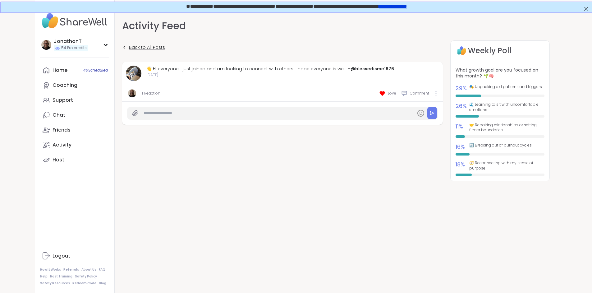
click at [129, 48] on span "Back to All Posts" at bounding box center [147, 47] width 36 height 7
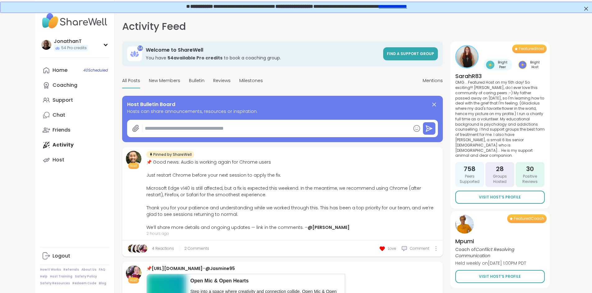
type textarea "*"
click at [149, 77] on div "New Members" at bounding box center [164, 81] width 31 height 15
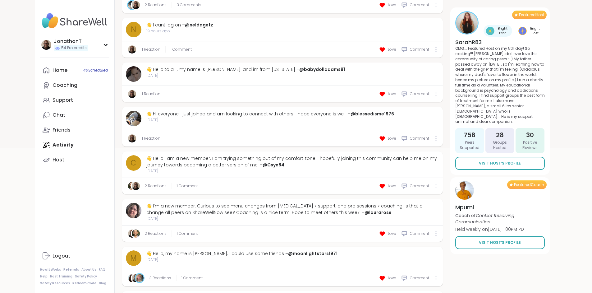
scroll to position [172, 0]
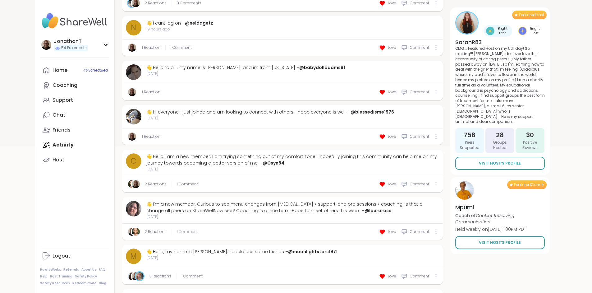
click at [177, 229] on span "1 Comment" at bounding box center [187, 232] width 21 height 6
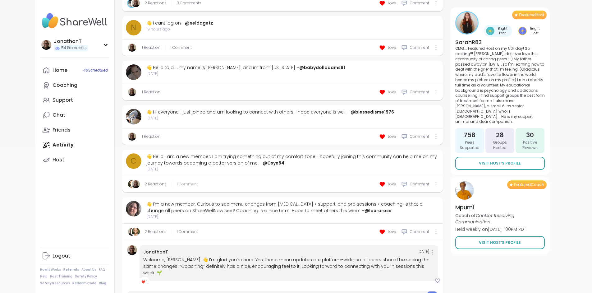
click at [177, 181] on span "1 Comment" at bounding box center [187, 184] width 21 height 6
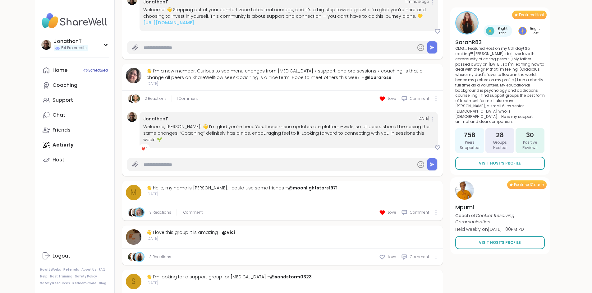
scroll to position [379, 0]
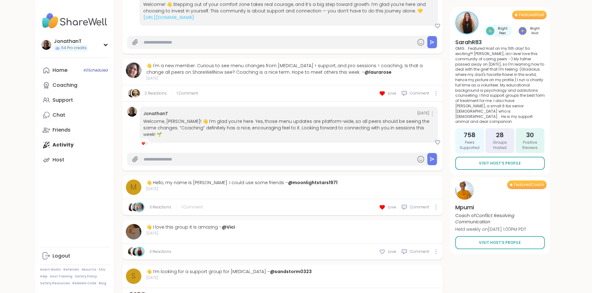
click at [182, 204] on span "1 Comment" at bounding box center [192, 207] width 21 height 6
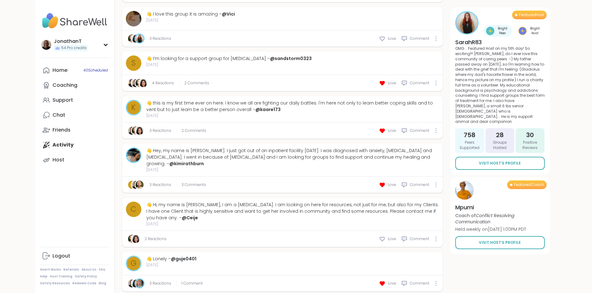
scroll to position [671, 0]
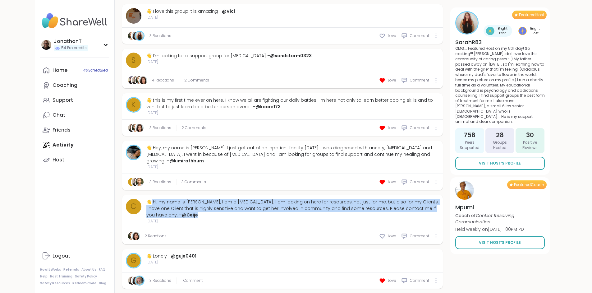
drag, startPoint x: 346, startPoint y: 178, endPoint x: 117, endPoint y: 172, distance: 229.5
click at [146, 199] on div "👋 Hi, my name is Chad, I am a peer support. I am looking on here for resources,…" at bounding box center [292, 209] width 293 height 20
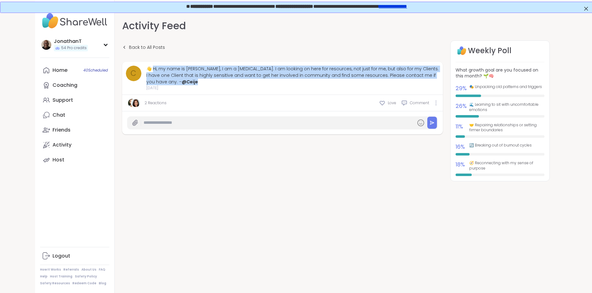
drag, startPoint x: 354, startPoint y: 77, endPoint x: 118, endPoint y: 69, distance: 235.8
click at [146, 69] on div "👋 Hi, my name is Chad, I am a peer support. I am looking on here for resources,…" at bounding box center [292, 76] width 293 height 20
copy div "i, my name is Chad, I am a peer support. I am looking on here for resources, no…"
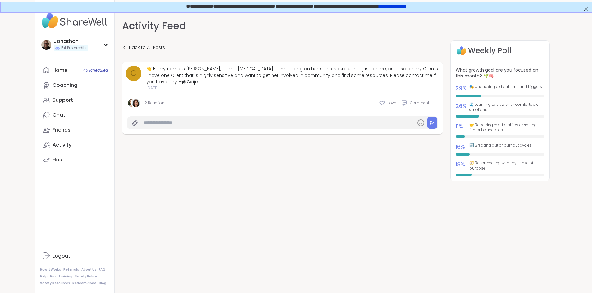
click at [378, 117] on input "text" at bounding box center [279, 122] width 270 height 11
paste input "**********"
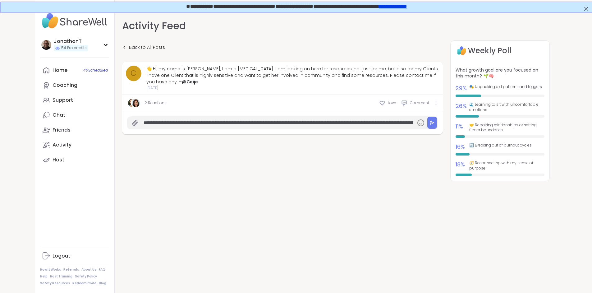
scroll to position [0, 702]
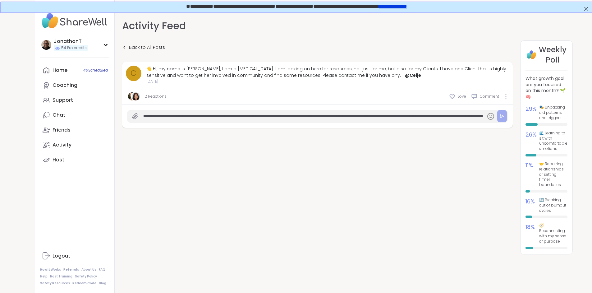
type input "**********"
click at [497, 118] on button at bounding box center [502, 116] width 10 height 12
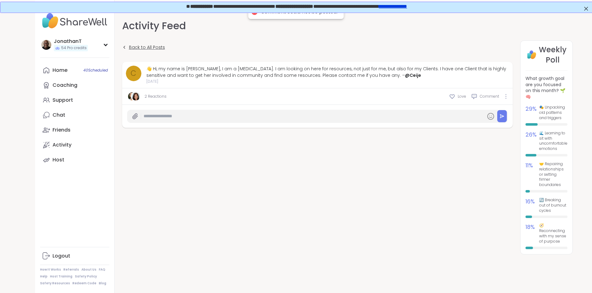
click at [129, 46] on span "Back to All Posts" at bounding box center [147, 47] width 36 height 7
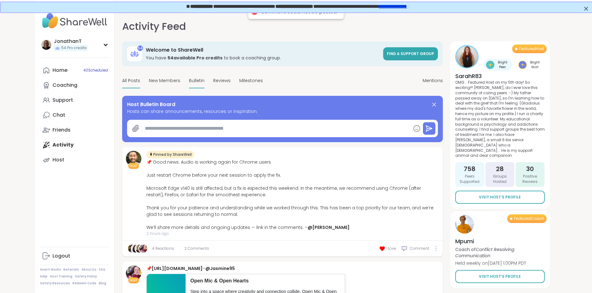
click at [189, 81] on span "Bulletin" at bounding box center [197, 80] width 16 height 7
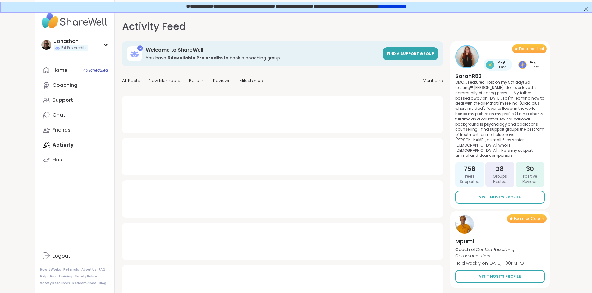
type textarea "*"
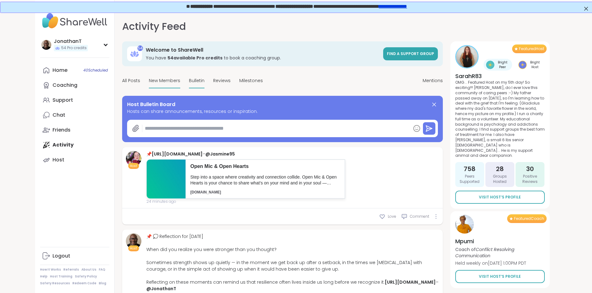
click at [149, 80] on span "New Members" at bounding box center [164, 80] width 31 height 7
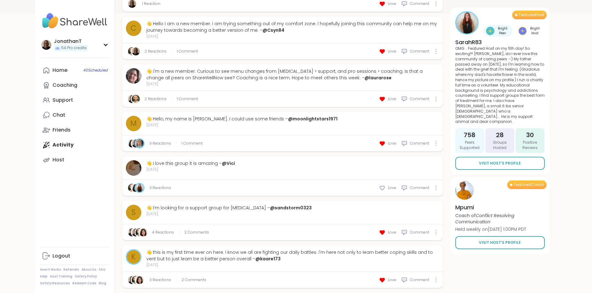
scroll to position [324, 0]
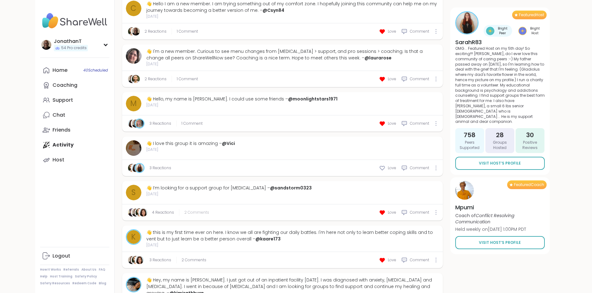
click at [184, 210] on span "2 Comments" at bounding box center [196, 213] width 25 height 6
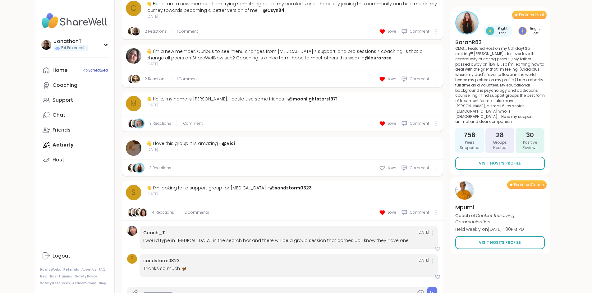
click at [441, 246] on icon at bounding box center [438, 249] width 6 height 6
click at [441, 274] on icon at bounding box center [438, 277] width 6 height 6
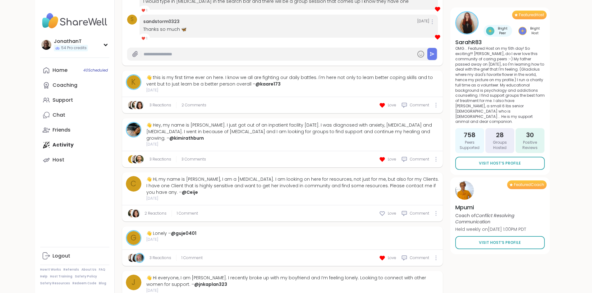
scroll to position [586, 0]
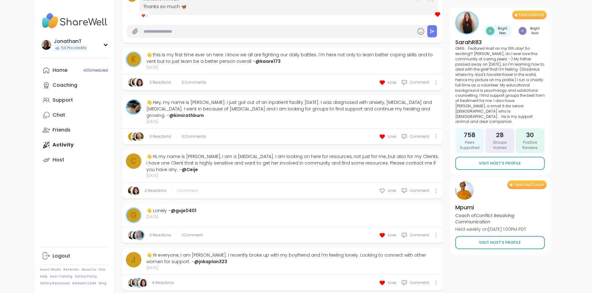
click at [177, 188] on span "1 Comment" at bounding box center [187, 191] width 21 height 6
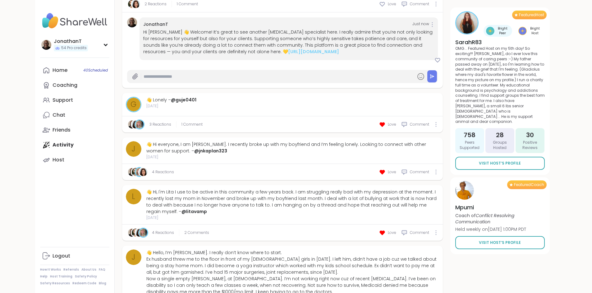
scroll to position [774, 0]
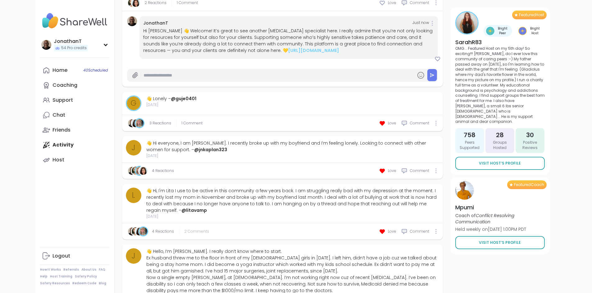
click at [184, 229] on span "2 Comments" at bounding box center [196, 232] width 25 height 6
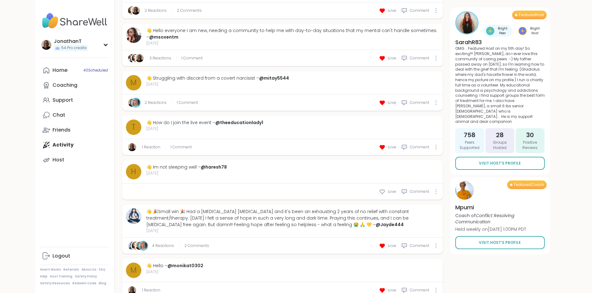
scroll to position [1294, 0]
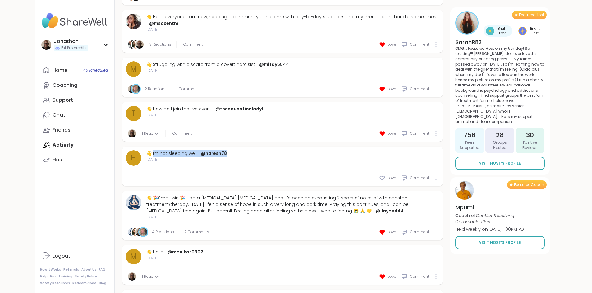
drag, startPoint x: 205, startPoint y: 102, endPoint x: 119, endPoint y: 105, distance: 86.2
click at [126, 150] on div "h 👋 Im not sleeping well – @haresh78 8 days ago" at bounding box center [282, 158] width 313 height 16
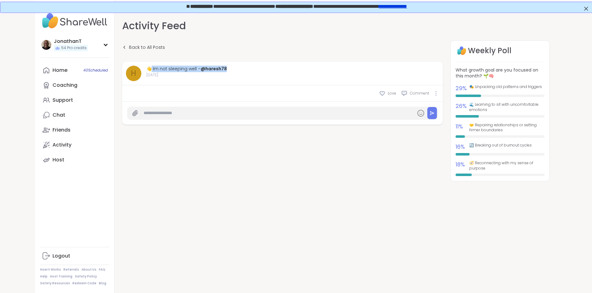
drag, startPoint x: 206, startPoint y: 67, endPoint x: 118, endPoint y: 65, distance: 88.3
click at [122, 65] on div "h 👋 Im not sleeping well – @haresh78 8 days ago" at bounding box center [282, 73] width 321 height 23
copy div "m not sleeping well – @haresh78"
click at [399, 112] on input "text" at bounding box center [279, 113] width 270 height 11
paste input "**********"
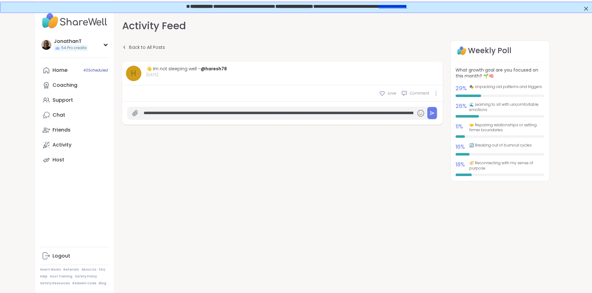
scroll to position [0, 498]
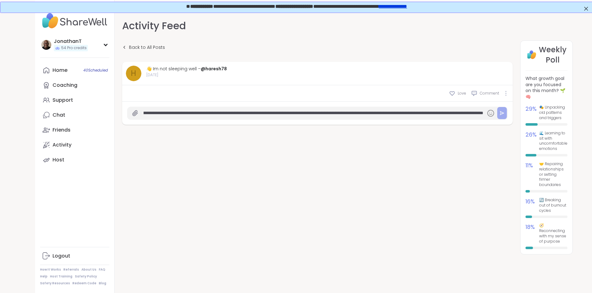
type input "**********"
click at [500, 112] on icon at bounding box center [502, 113] width 5 height 5
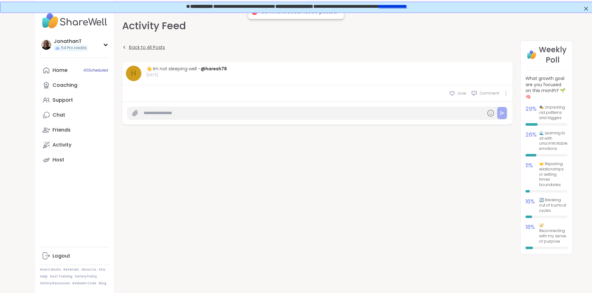
click at [129, 45] on span "Back to All Posts" at bounding box center [147, 47] width 36 height 7
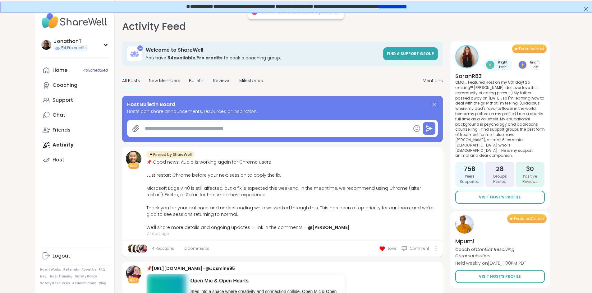
type textarea "*"
click at [149, 79] on span "New Members" at bounding box center [164, 80] width 31 height 7
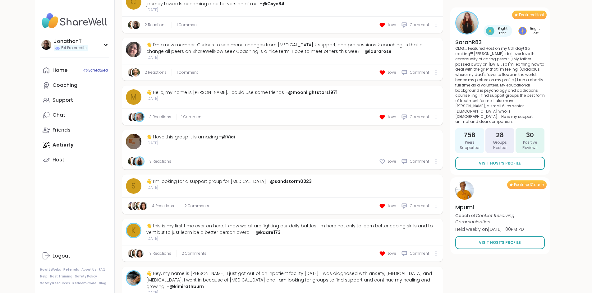
scroll to position [332, 0]
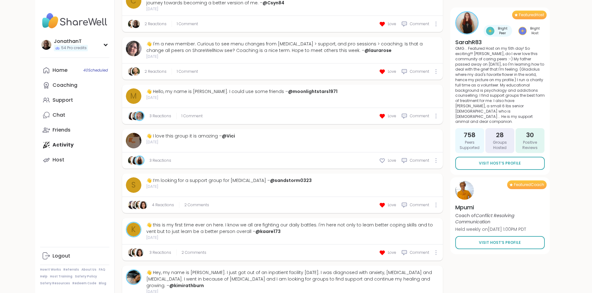
click at [266, 178] on div "s 👋 I’m looking for a support group for overeating – @sandstorm0323 3 days ago" at bounding box center [282, 185] width 313 height 16
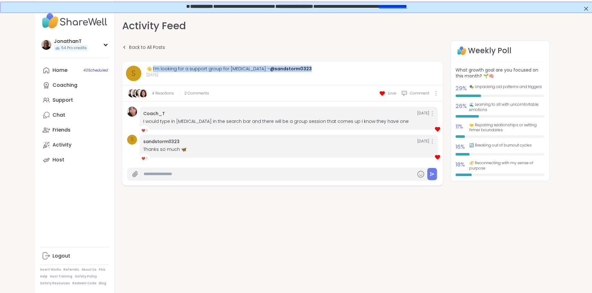
drag, startPoint x: 272, startPoint y: 66, endPoint x: 118, endPoint y: 65, distance: 153.6
click at [126, 66] on div "s 👋 I’m looking for a support group for overeating – @sandstorm0323 3 days ago" at bounding box center [282, 74] width 313 height 16
copy div "’m looking for a support group for overeating – @sandstorm0323"
click at [289, 176] on input "text" at bounding box center [279, 174] width 270 height 11
paste input "**********"
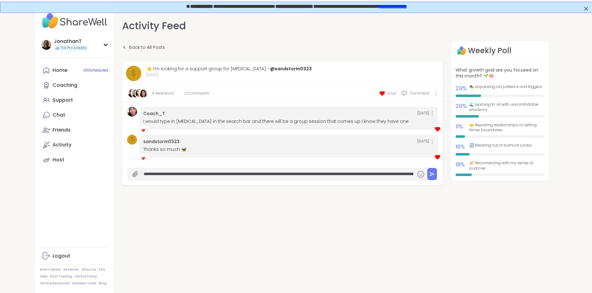
scroll to position [0, 666]
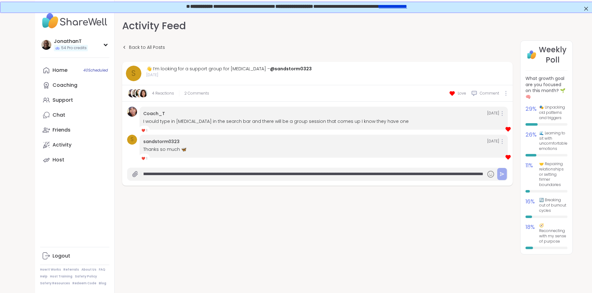
type input "**********"
click at [500, 174] on icon at bounding box center [502, 174] width 5 height 5
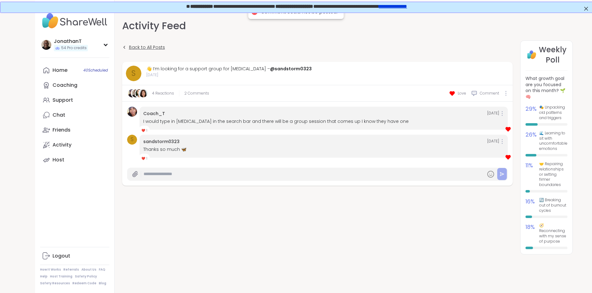
click at [129, 45] on span "Back to All Posts" at bounding box center [147, 47] width 36 height 7
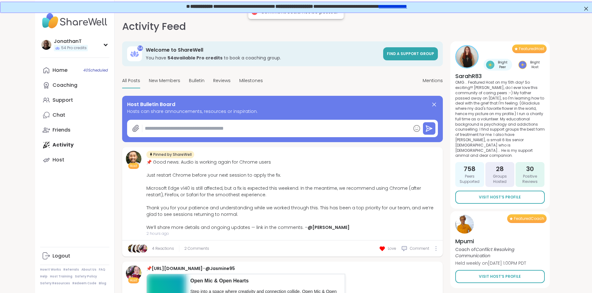
type textarea "*"
click at [149, 82] on span "New Members" at bounding box center [164, 80] width 31 height 7
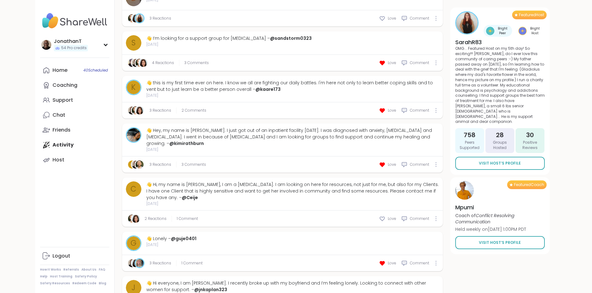
scroll to position [475, 0]
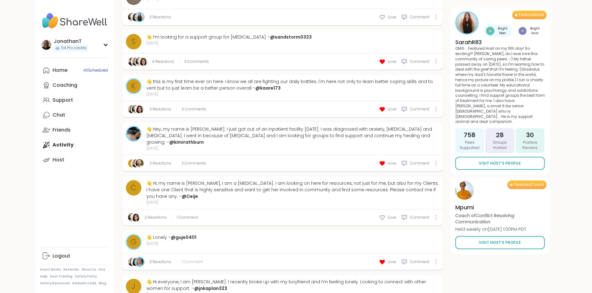
click at [182, 259] on span "1 Comment" at bounding box center [192, 262] width 21 height 6
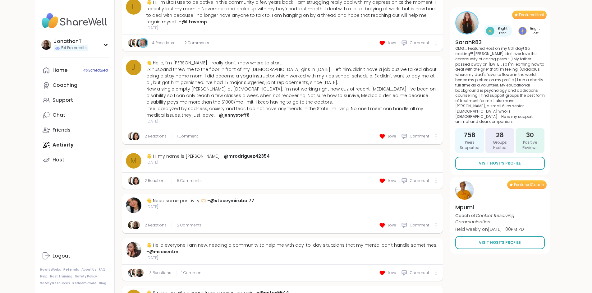
scroll to position [949, 0]
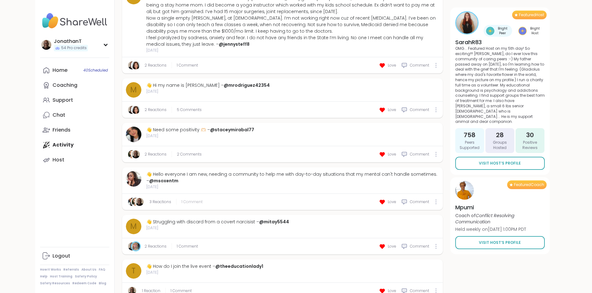
click at [182, 199] on span "1 Comment" at bounding box center [192, 202] width 21 height 6
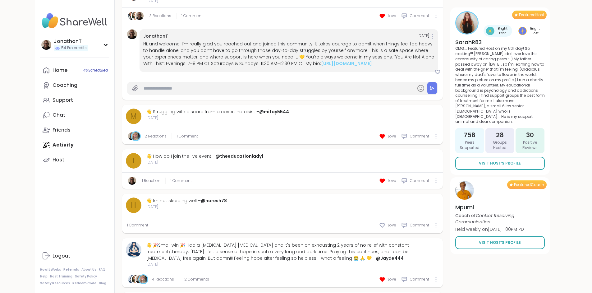
scroll to position [1129, 0]
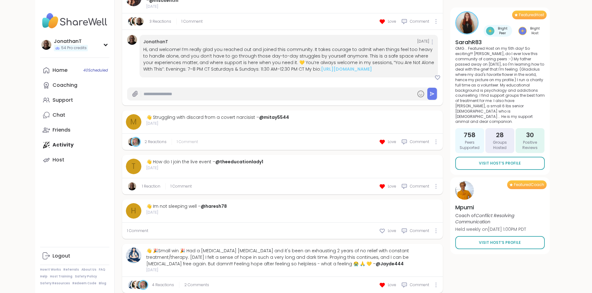
click at [177, 139] on span "1 Comment" at bounding box center [187, 142] width 21 height 6
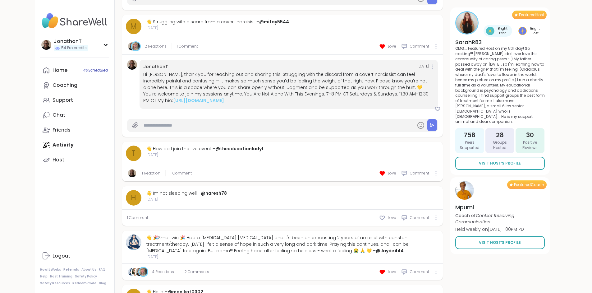
scroll to position [1393, 0]
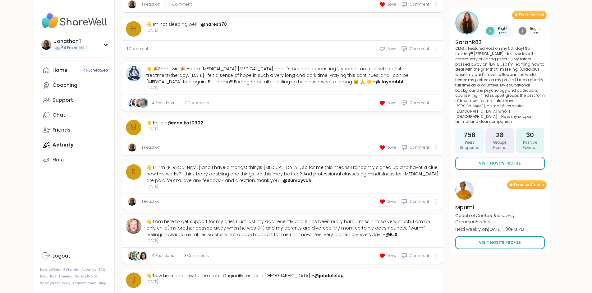
click at [184, 100] on span "2 Comments" at bounding box center [196, 103] width 25 height 6
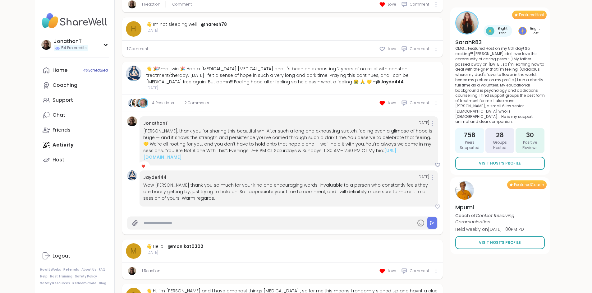
click at [441, 203] on icon at bounding box center [438, 206] width 6 height 6
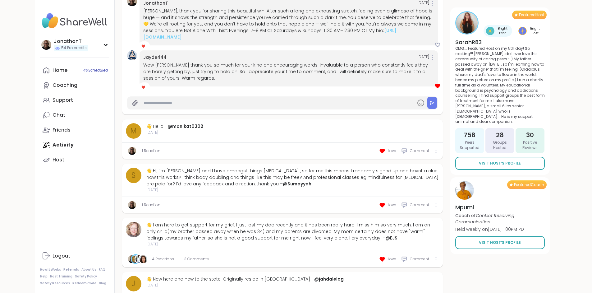
scroll to position [1519, 0]
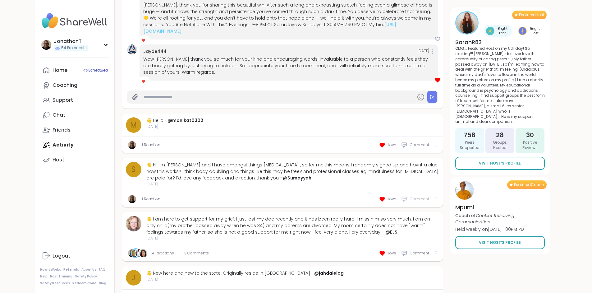
click at [408, 196] on icon at bounding box center [404, 199] width 6 height 6
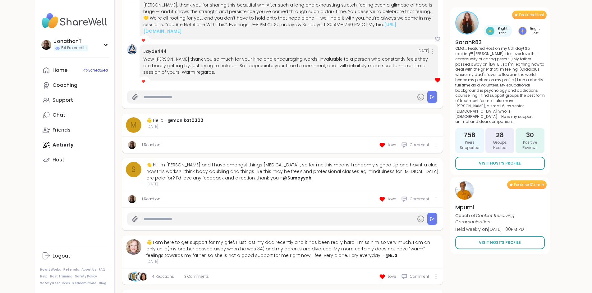
click at [281, 214] on input "text" at bounding box center [279, 219] width 270 height 11
click at [280, 214] on input "text" at bounding box center [279, 219] width 270 height 11
drag, startPoint x: 157, startPoint y: 104, endPoint x: 136, endPoint y: 104, distance: 21.2
click at [146, 162] on div "👋 Hi, I’m Sumayyah and I have amongst things ADHD , so for me this means I rand…" at bounding box center [292, 172] width 293 height 20
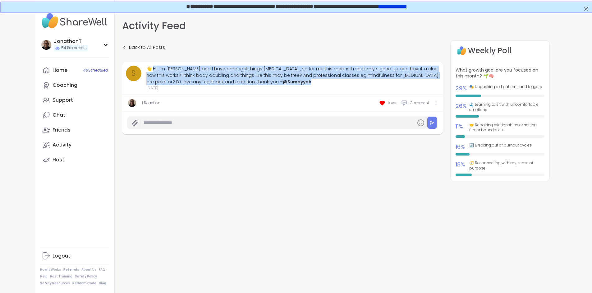
drag, startPoint x: 428, startPoint y: 75, endPoint x: 119, endPoint y: 71, distance: 309.1
click at [146, 71] on div "👋 Hi, I’m Sumayyah and I have amongst things ADHD , so for me this means I rand…" at bounding box center [292, 76] width 293 height 20
copy div "i, I’m Sumayyah and I have amongst things ADHD , so for me this means I randoml…"
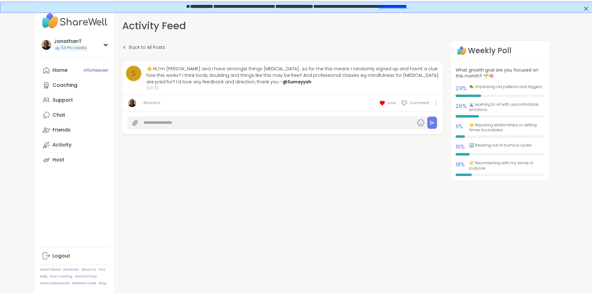
click at [289, 154] on div "Back to All Posts S 👋 Hi, I’m Sumayyah and I have amongst things ADHD , so for …" at bounding box center [336, 117] width 428 height 154
click at [413, 117] on input "text" at bounding box center [279, 122] width 270 height 11
paste input "**********"
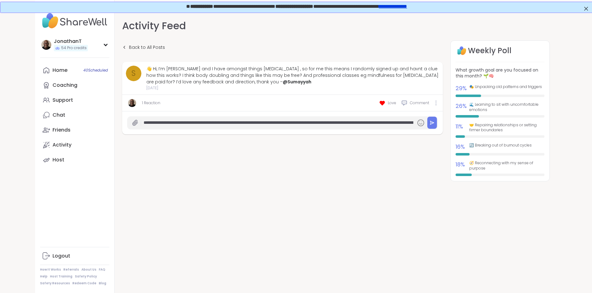
scroll to position [0, 1016]
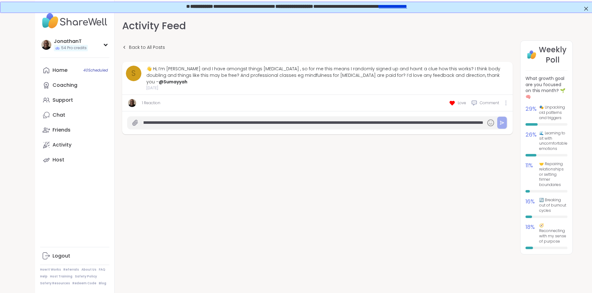
type input "**********"
click at [500, 120] on icon at bounding box center [502, 122] width 5 height 5
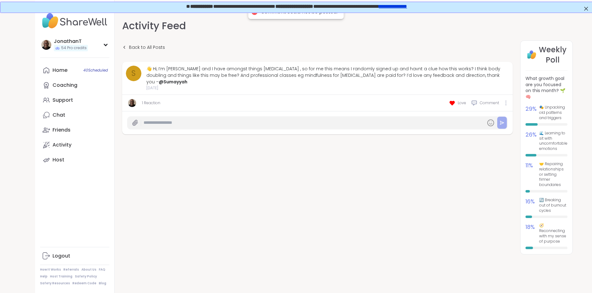
click at [146, 73] on div "👋 Hi, I’m Sumayyah and I have amongst things ADHD , so for me this means I rand…" at bounding box center [327, 76] width 363 height 20
click at [129, 46] on span "Back to All Posts" at bounding box center [147, 47] width 36 height 7
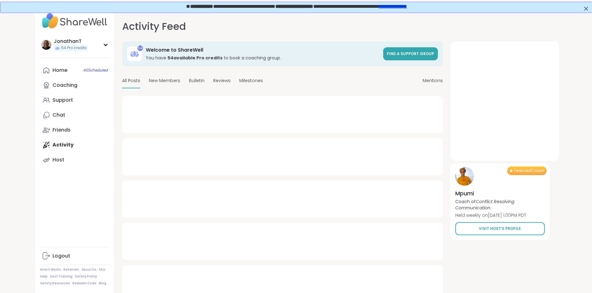
type textarea "*"
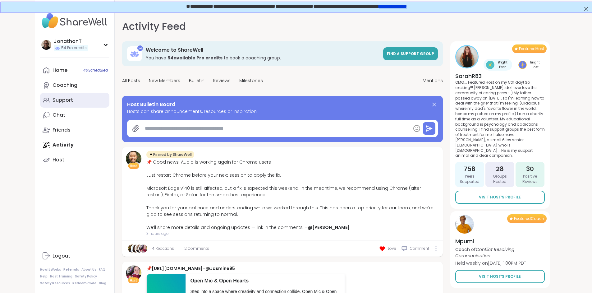
click at [45, 101] on link "Support" at bounding box center [74, 100] width 69 height 15
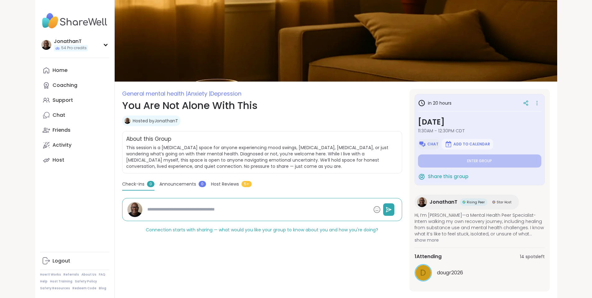
click at [426, 142] on img at bounding box center [422, 143] width 7 height 7
click at [439, 143] on span "Chat" at bounding box center [432, 143] width 11 height 5
type textarea "*"
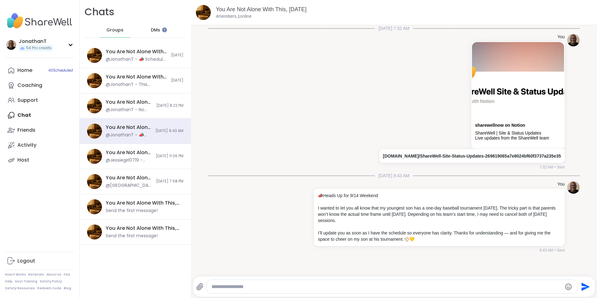
click at [362, 283] on div at bounding box center [391, 285] width 371 height 13
click at [362, 282] on div at bounding box center [391, 285] width 371 height 13
click at [361, 286] on textarea "Type your message" at bounding box center [386, 286] width 351 height 6
paste textarea "**********"
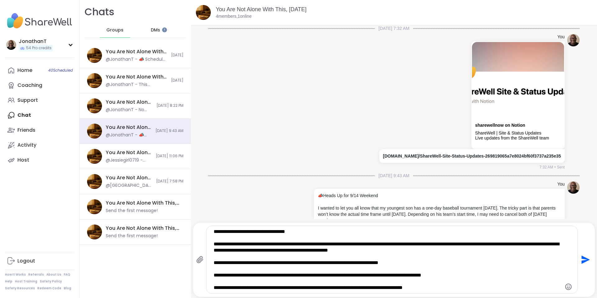
type textarea "**********"
click at [581, 257] on icon "Send" at bounding box center [585, 259] width 8 height 8
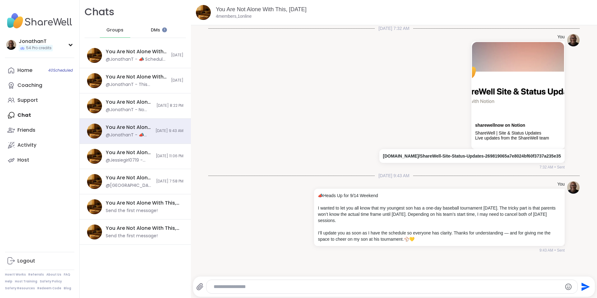
scroll to position [84, 0]
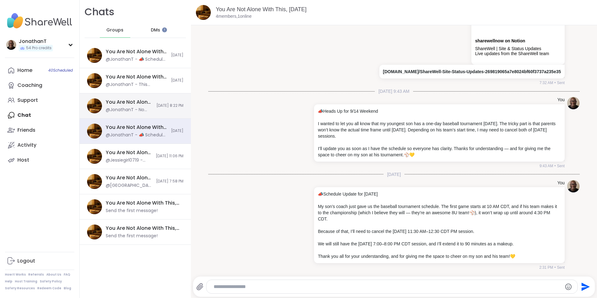
click at [141, 109] on div "@JonathanT - No worries. It's the thought that counts.❤️" at bounding box center [129, 110] width 47 height 6
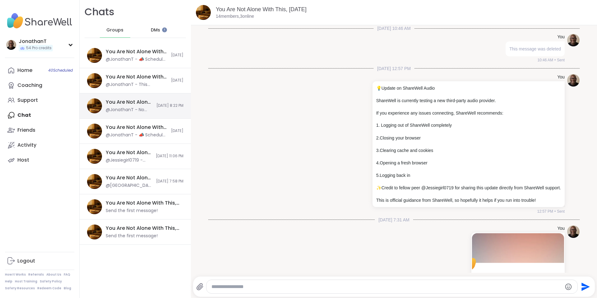
scroll to position [2113, 0]
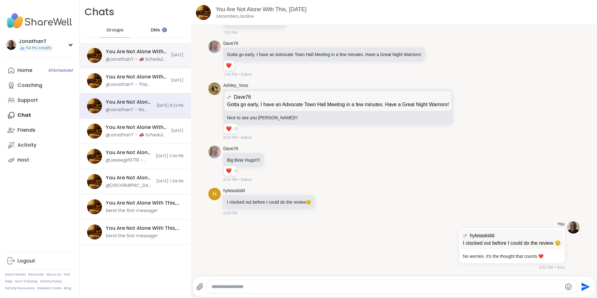
click at [145, 55] on div "You Are Not Alone With This, Sep 13" at bounding box center [137, 51] width 62 height 7
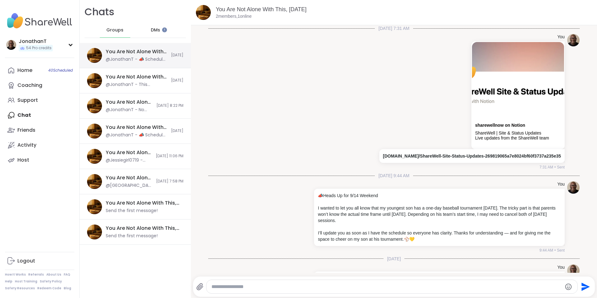
scroll to position [84, 0]
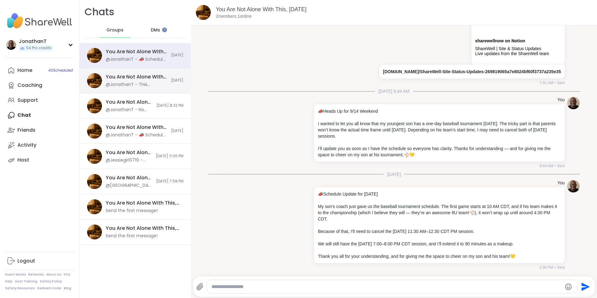
click at [145, 83] on div "@JonathanT - This message was deleted." at bounding box center [137, 84] width 62 height 6
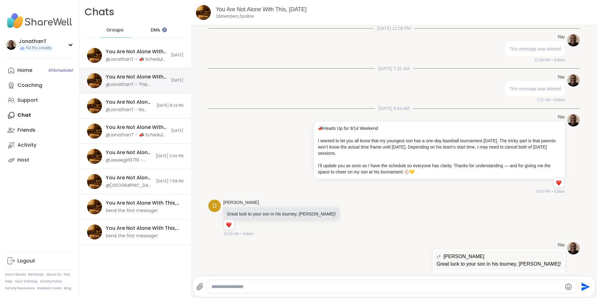
scroll to position [125, 0]
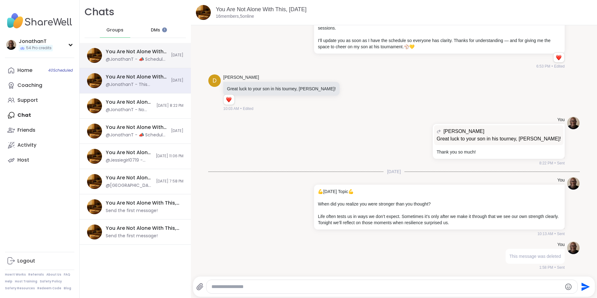
click at [150, 56] on div "@JonathanT - 📣 Schedule Update for Sunday, Sept 14 My son’s coach just gave us …" at bounding box center [137, 59] width 62 height 6
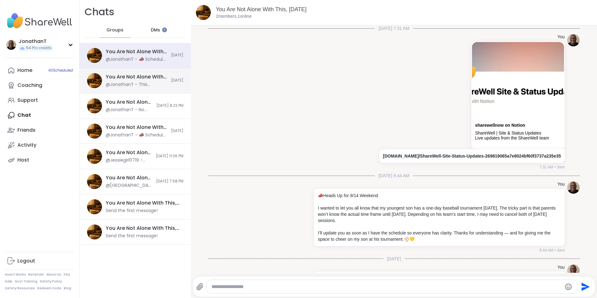
scroll to position [84, 0]
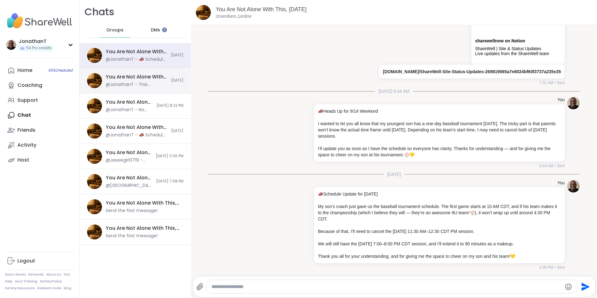
click at [152, 81] on div "You Are Not Alone With This, Sep 12 @JonathanT - This message was deleted." at bounding box center [137, 80] width 62 height 14
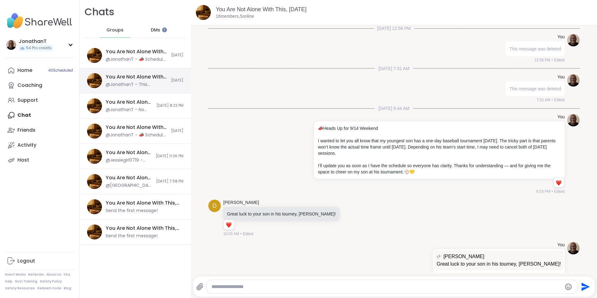
scroll to position [125, 0]
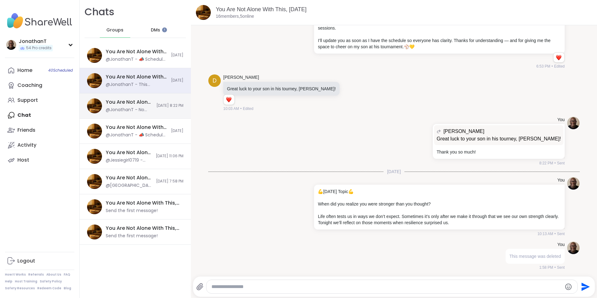
click at [156, 103] on span "9/11/2025, 8:22 PM" at bounding box center [169, 105] width 27 height 5
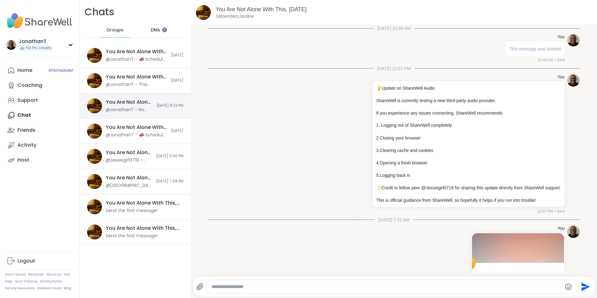
scroll to position [2113, 0]
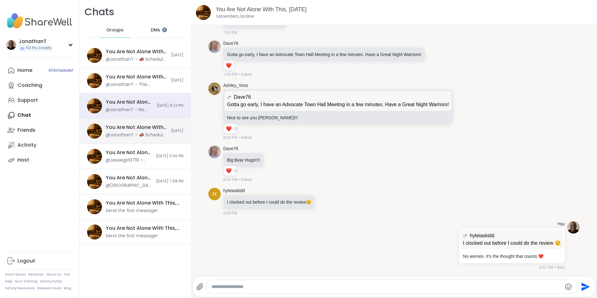
click at [147, 130] on div "You Are Not Alone With This, Sep 13" at bounding box center [137, 127] width 62 height 7
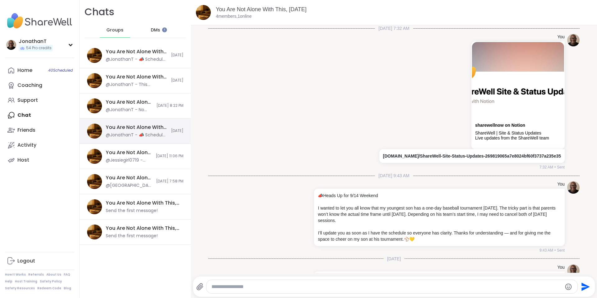
scroll to position [84, 0]
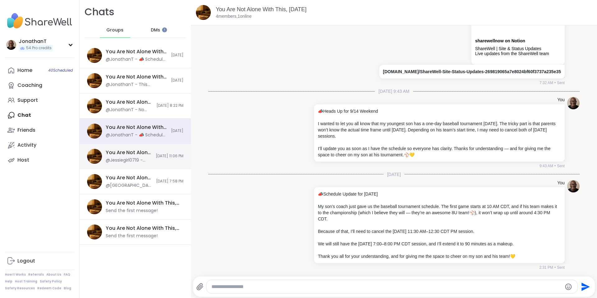
click at [149, 159] on div "You Are Not Alone With This, Sep 10 @Jessiegirl0719 - https://sharewellnow.com/…" at bounding box center [135, 156] width 111 height 25
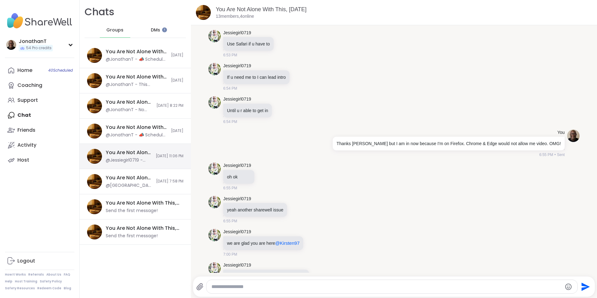
scroll to position [5099, 0]
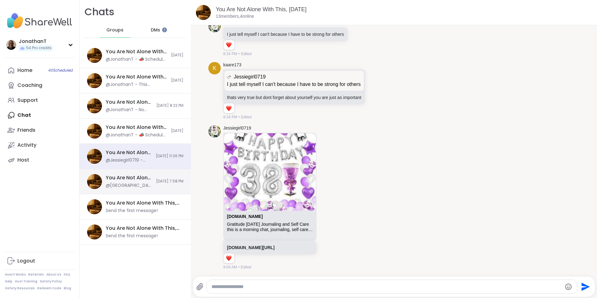
click at [141, 185] on div "@rhinton413 - Thanks everyone that shared. We will all be OK. Bre, Carmen hang …" at bounding box center [129, 185] width 47 height 6
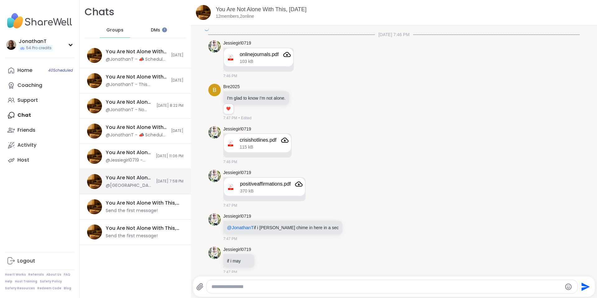
scroll to position [921, 0]
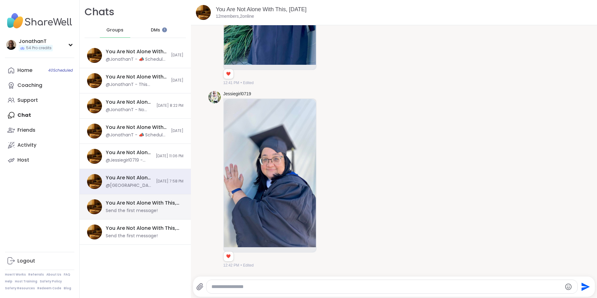
click at [141, 202] on div "You Are Not Alone With This, Sep 14" at bounding box center [143, 202] width 74 height 7
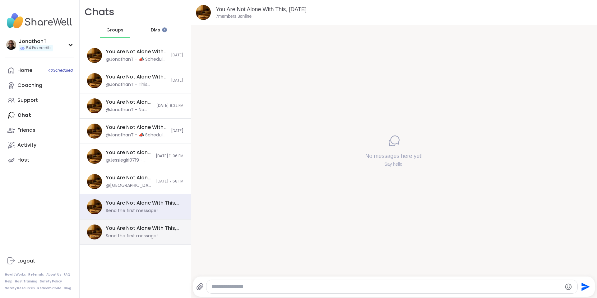
click at [149, 227] on div "You Are Not Alone With This, Sep 15" at bounding box center [143, 227] width 74 height 7
click at [155, 205] on div "You Are Not Alone With This, Sep 14" at bounding box center [143, 202] width 74 height 7
click at [263, 11] on link "You Are Not Alone With This, Sep 14" at bounding box center [261, 9] width 91 height 6
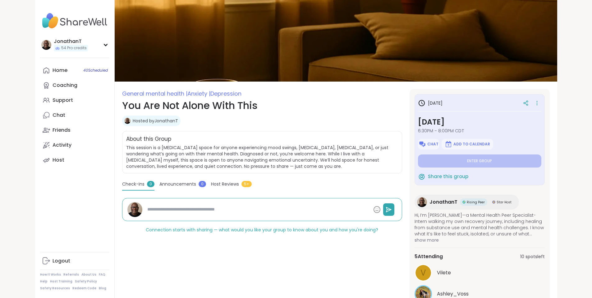
type textarea "*"
click at [439, 143] on span "Chat" at bounding box center [432, 143] width 11 height 5
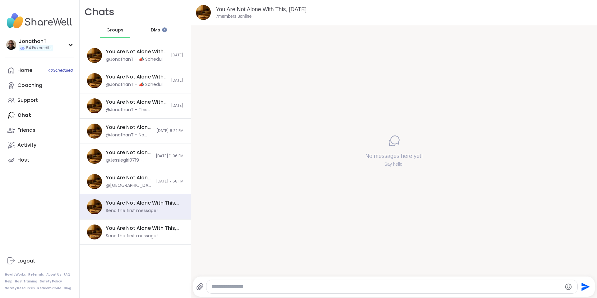
click at [316, 286] on textarea "Type your message" at bounding box center [386, 286] width 351 height 6
paste textarea "**********"
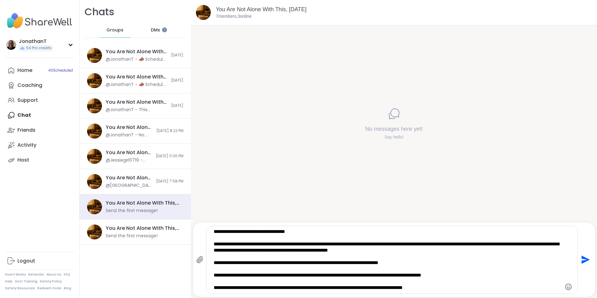
type textarea "**********"
click at [580, 259] on icon "Send" at bounding box center [585, 259] width 10 height 10
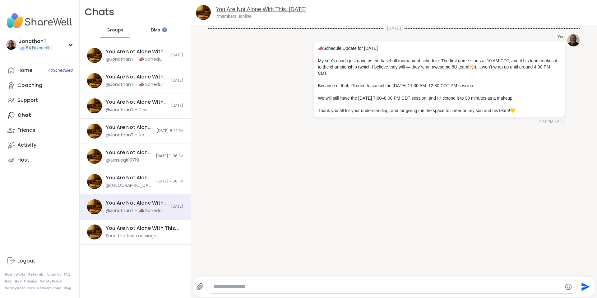
click at [265, 9] on link "You Are Not Alone With This, Sep 14" at bounding box center [261, 9] width 91 height 6
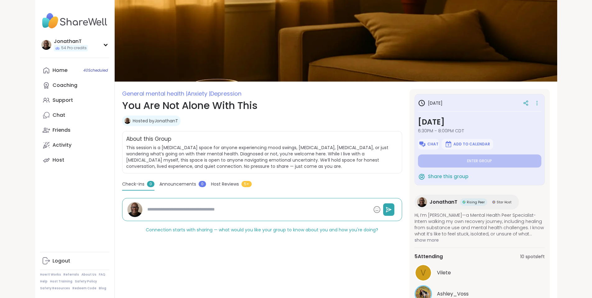
type textarea "*"
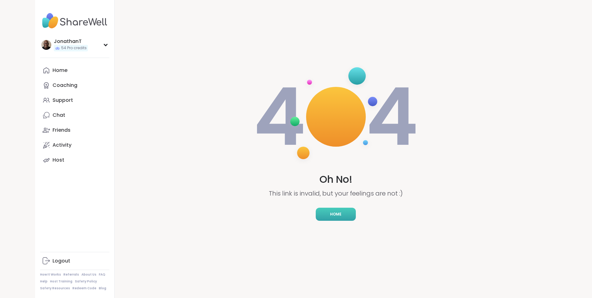
click at [335, 212] on span "Home" at bounding box center [336, 214] width 12 height 6
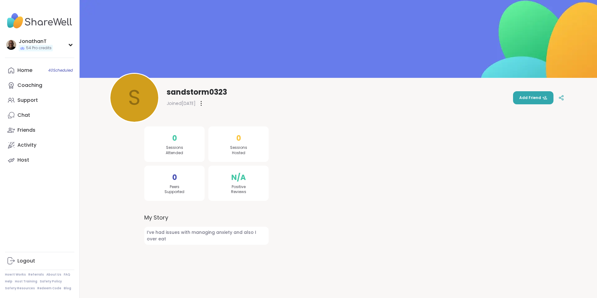
click at [166, 241] on span "I’ve had issues with managing anxiety and also I over eat" at bounding box center [206, 235] width 124 height 18
click at [165, 234] on span "I’ve had issues with managing anxiety and also I over eat" at bounding box center [206, 235] width 124 height 18
copy span "I’ve had issues with managing anxiety and also I over eat"
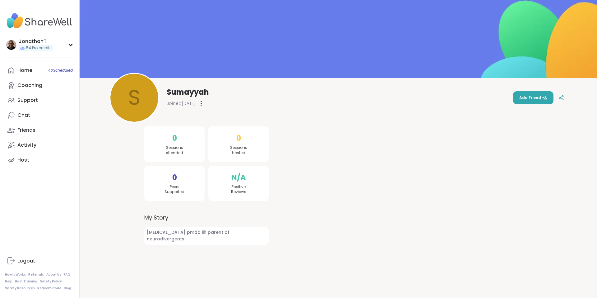
click at [205, 231] on span "[MEDICAL_DATA] pmdd iih parent of neurodivergents" at bounding box center [206, 235] width 124 height 18
copy span "[MEDICAL_DATA] pmdd iih parent of neurodivergents"
